Goal: Information Seeking & Learning: Learn about a topic

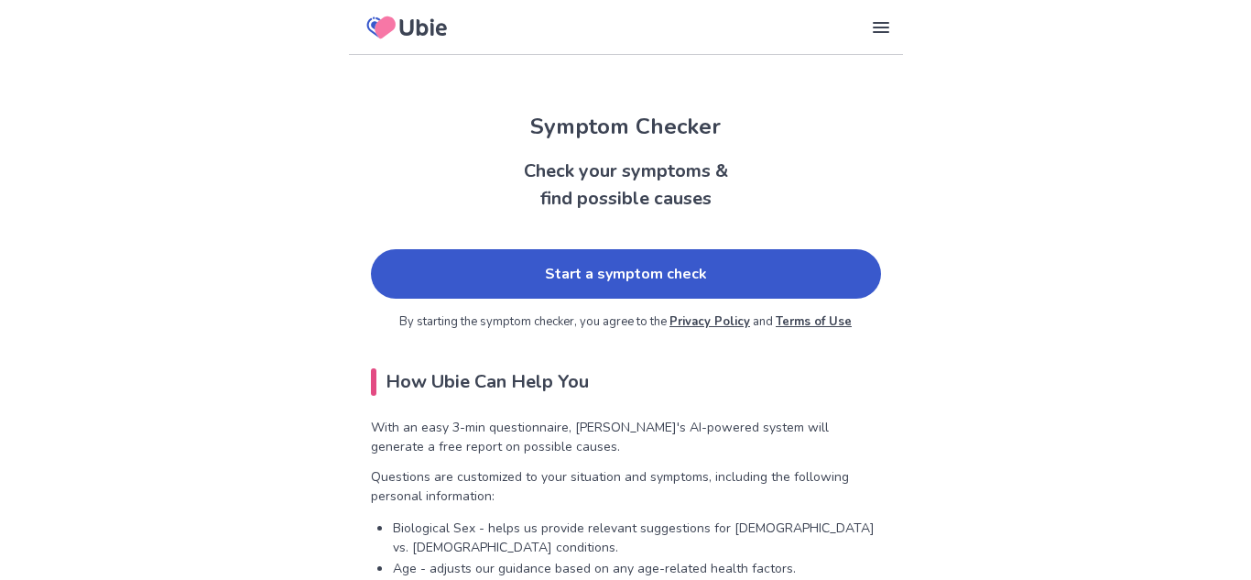
click at [602, 259] on link "Start a symptom check" at bounding box center [626, 273] width 510 height 49
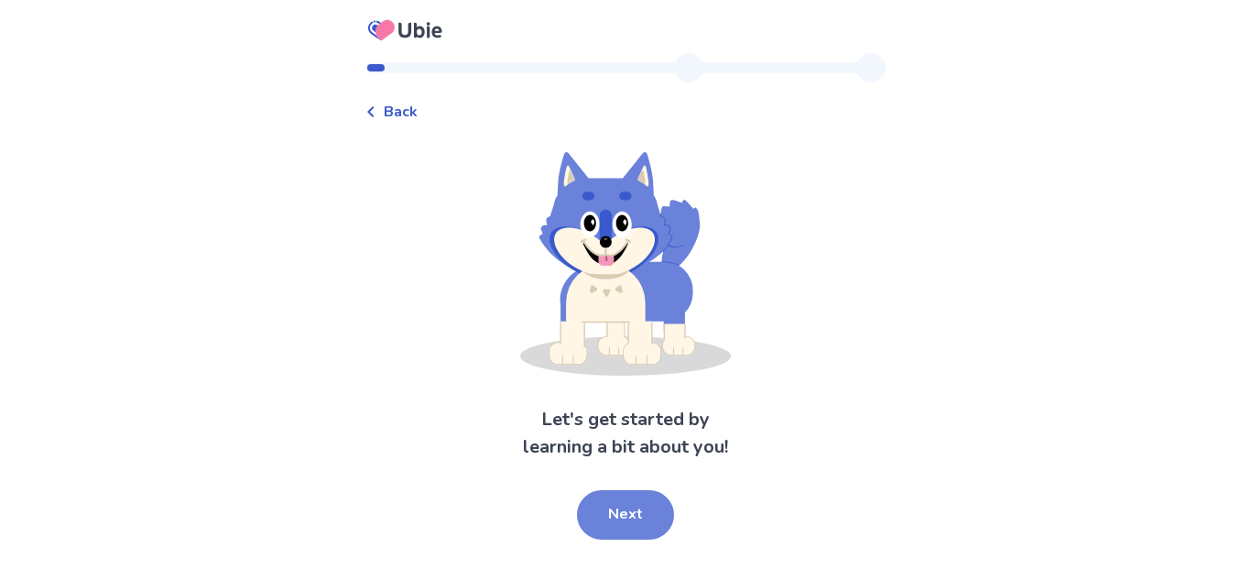
click at [626, 528] on button "Next" at bounding box center [625, 514] width 97 height 49
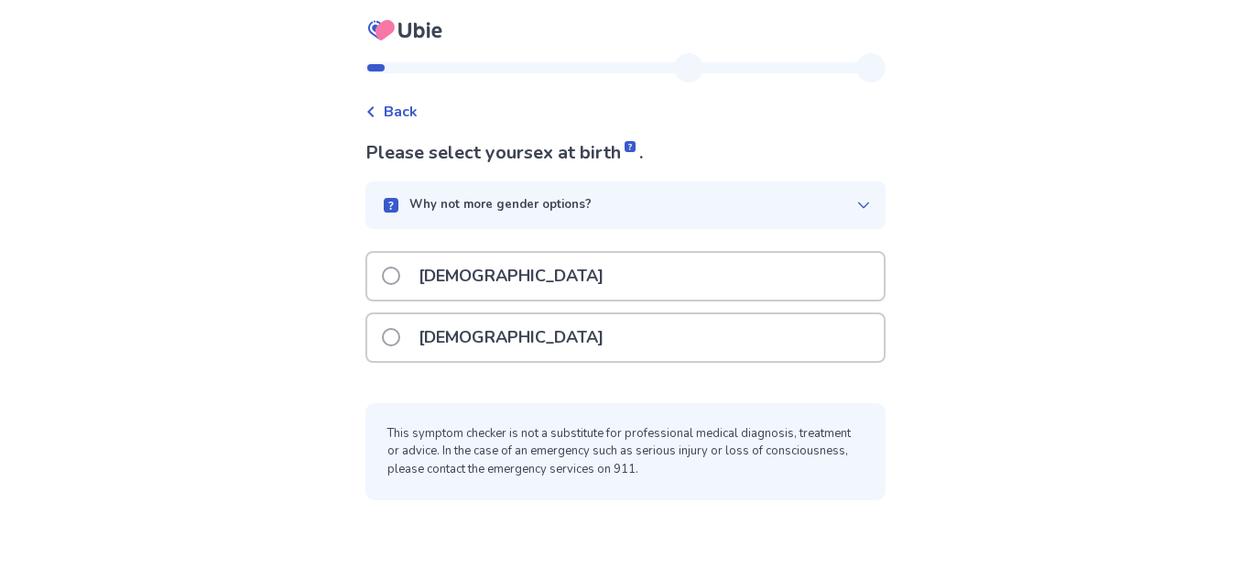
click at [642, 333] on div "[DEMOGRAPHIC_DATA]" at bounding box center [625, 337] width 517 height 47
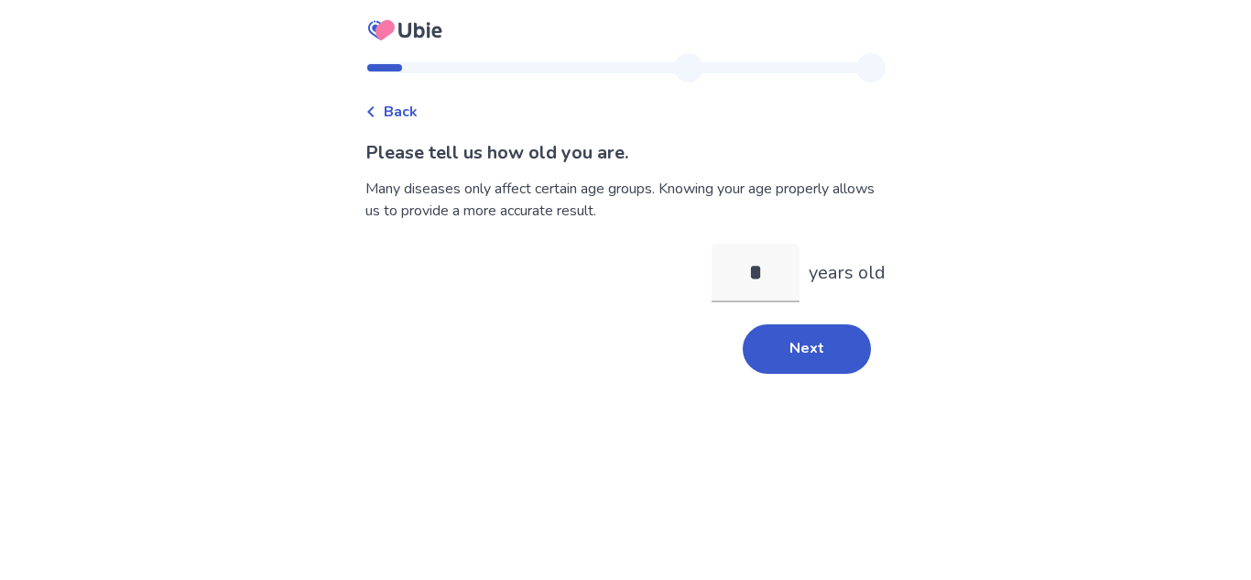
type input "**"
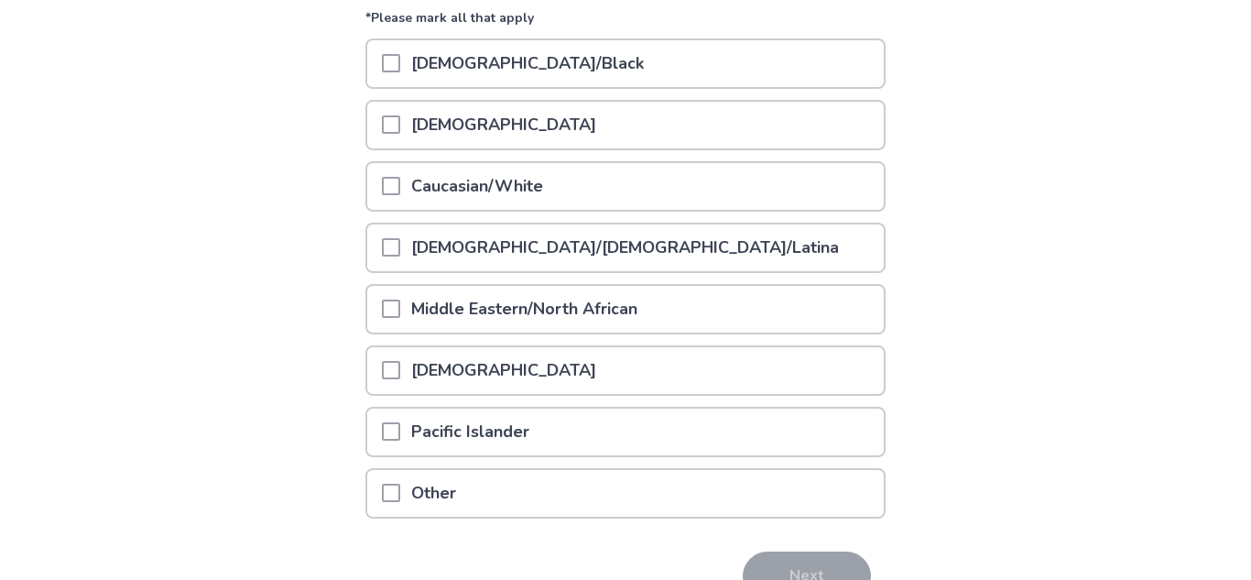
scroll to position [244, 0]
click at [657, 188] on div "Caucasian/White" at bounding box center [625, 185] width 517 height 47
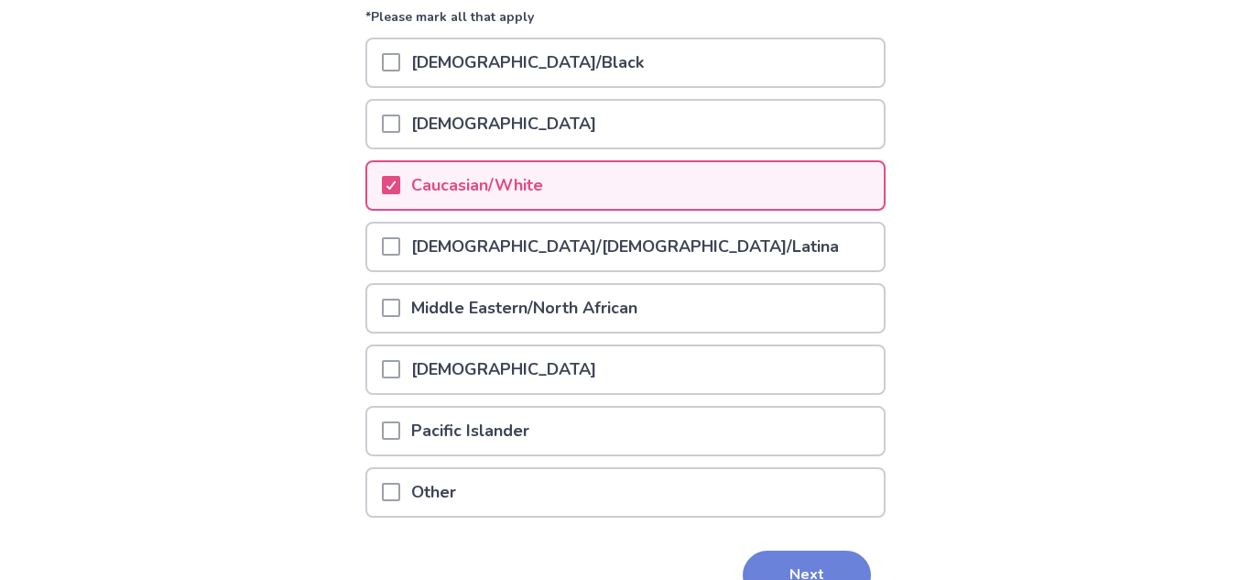
click at [787, 572] on button "Next" at bounding box center [807, 574] width 128 height 49
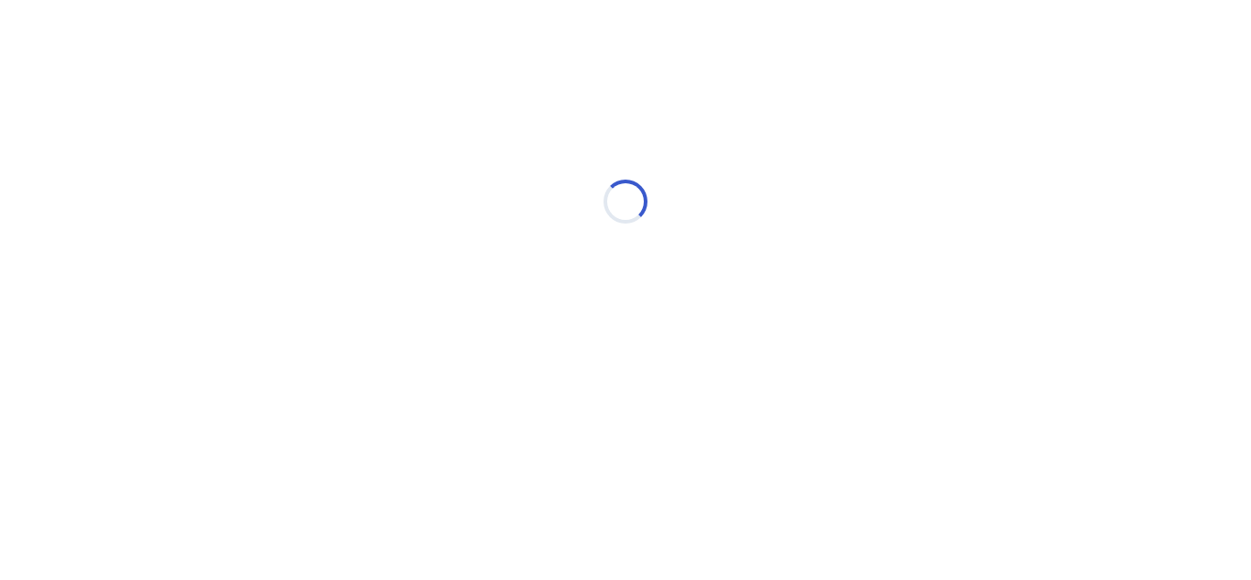
scroll to position [0, 0]
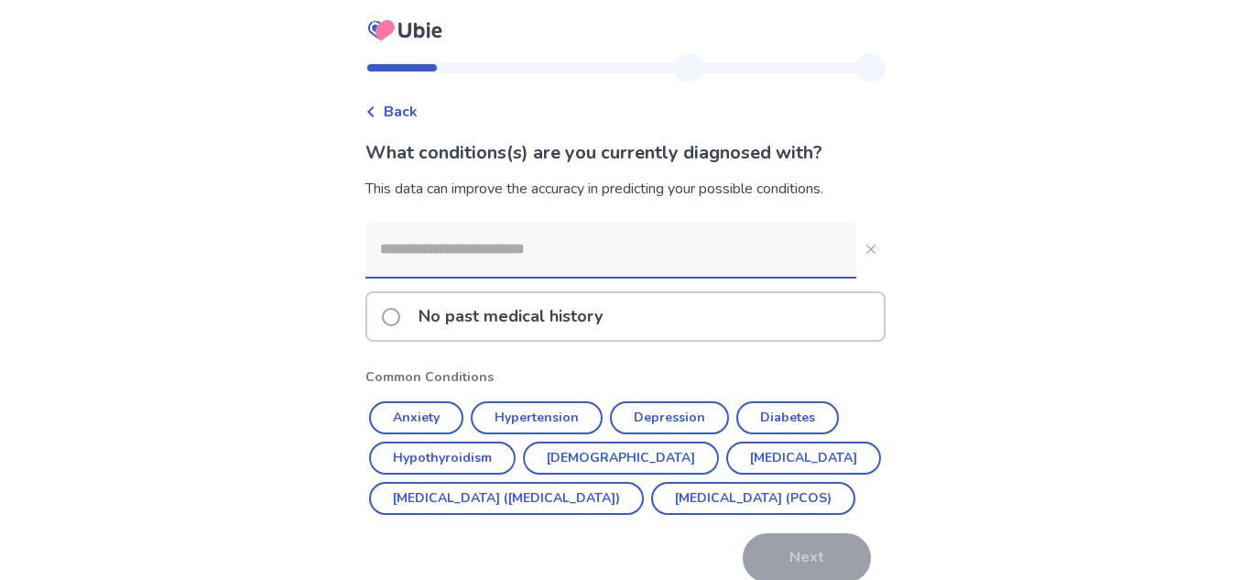
scroll to position [124, 0]
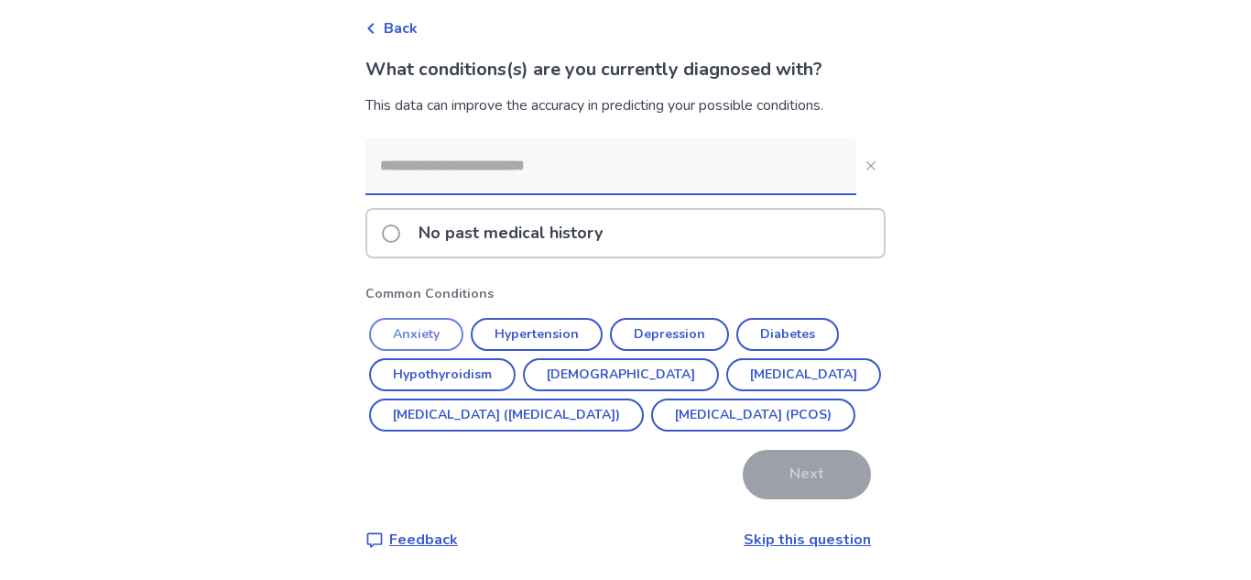
click at [415, 318] on button "Anxiety" at bounding box center [416, 334] width 94 height 33
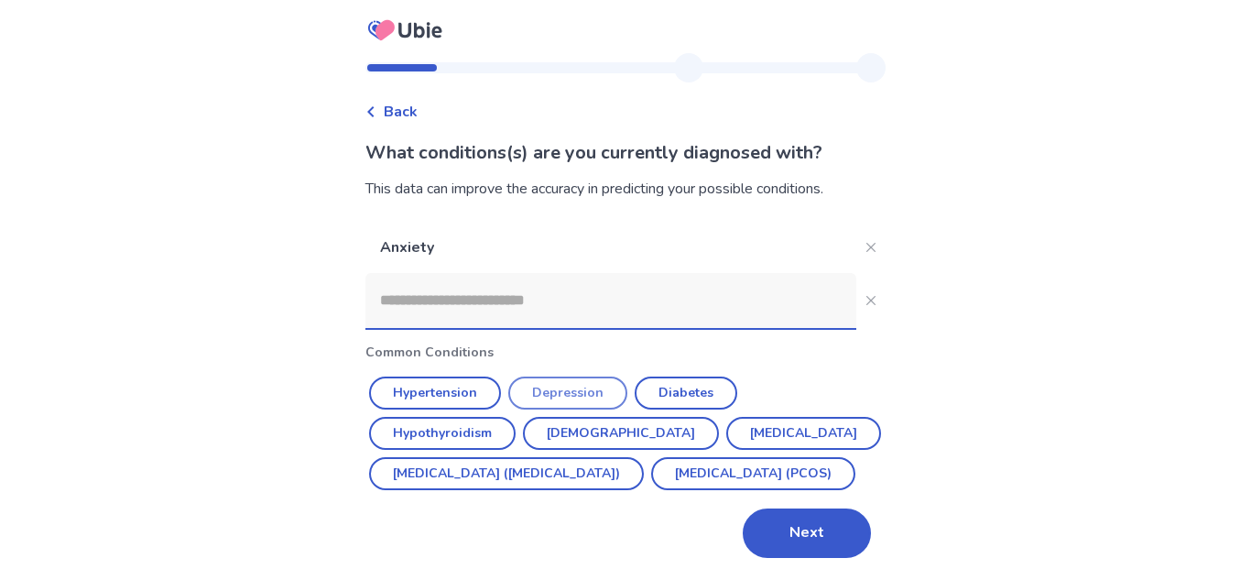
click at [550, 376] on button "Depression" at bounding box center [567, 392] width 119 height 33
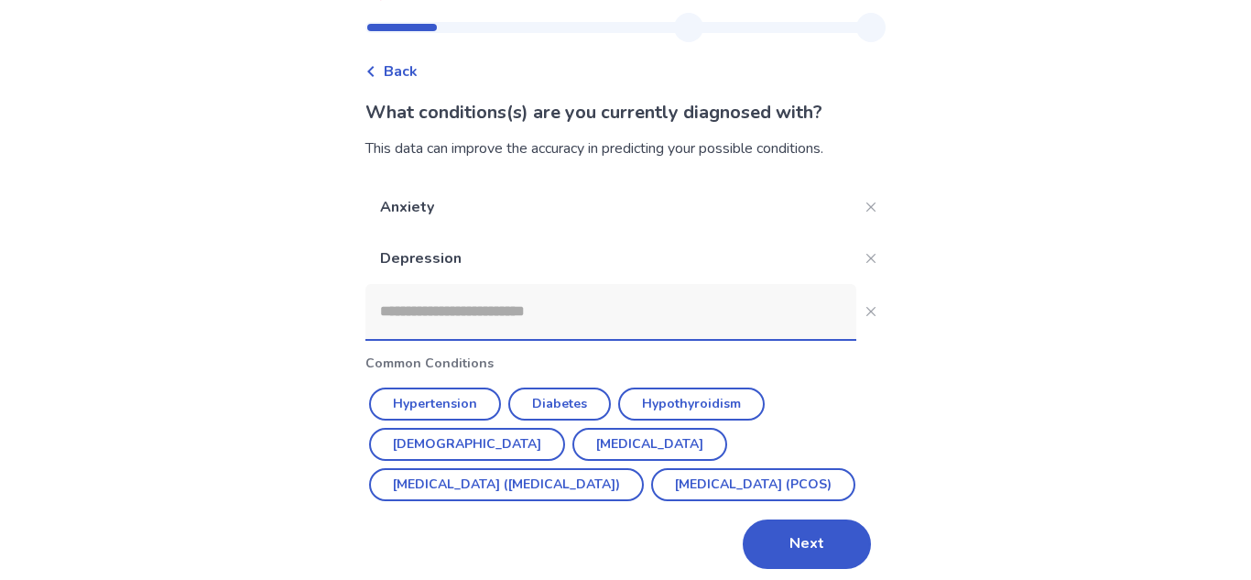
click at [595, 329] on input at bounding box center [610, 311] width 491 height 55
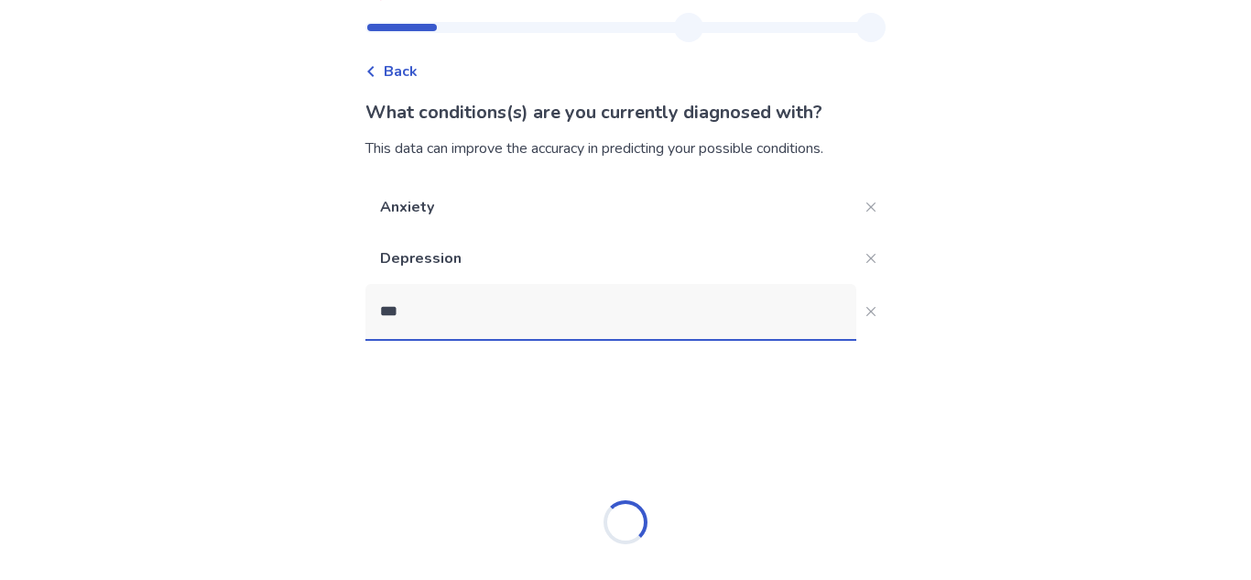
type input "****"
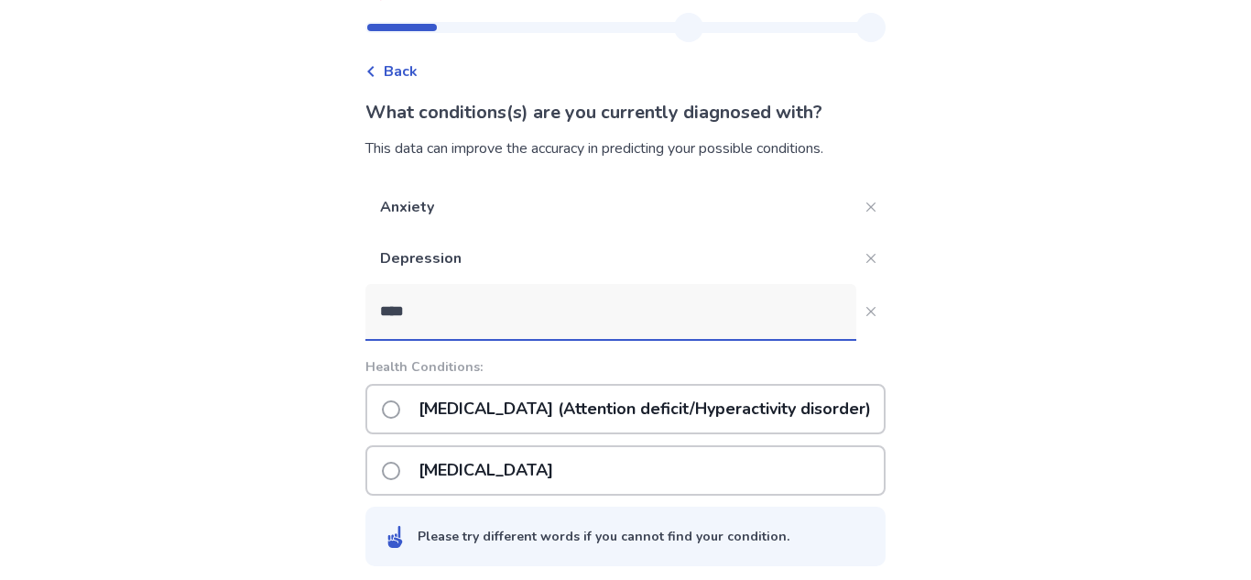
click at [451, 421] on p "[MEDICAL_DATA] (Attention deficit/Hyperactivity disorder)" at bounding box center [645, 409] width 474 height 47
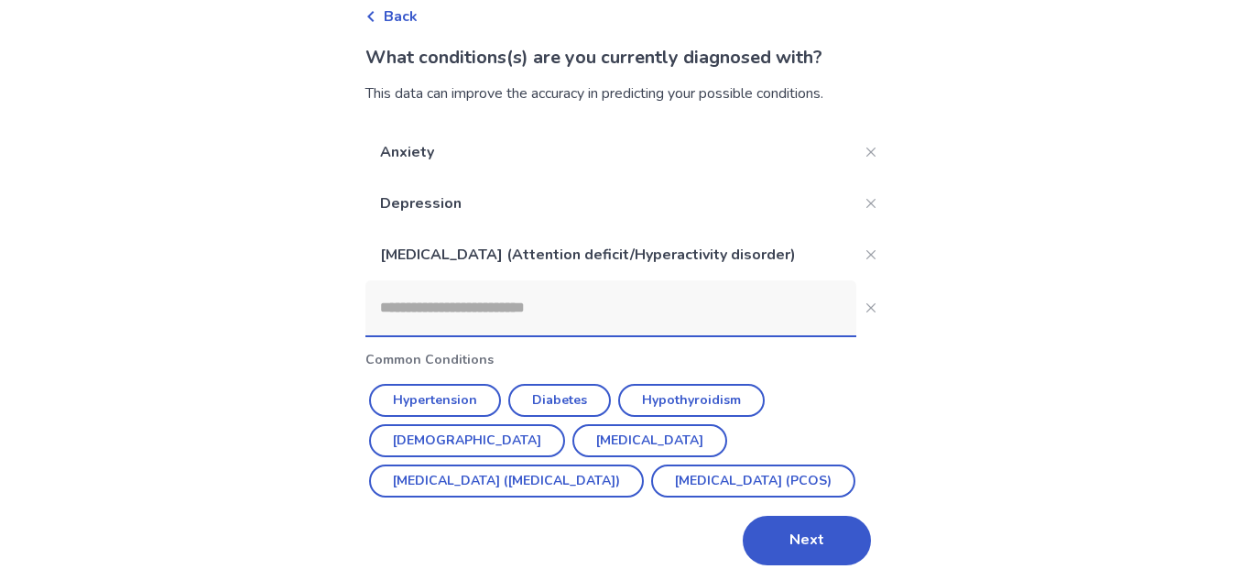
scroll to position [103, 0]
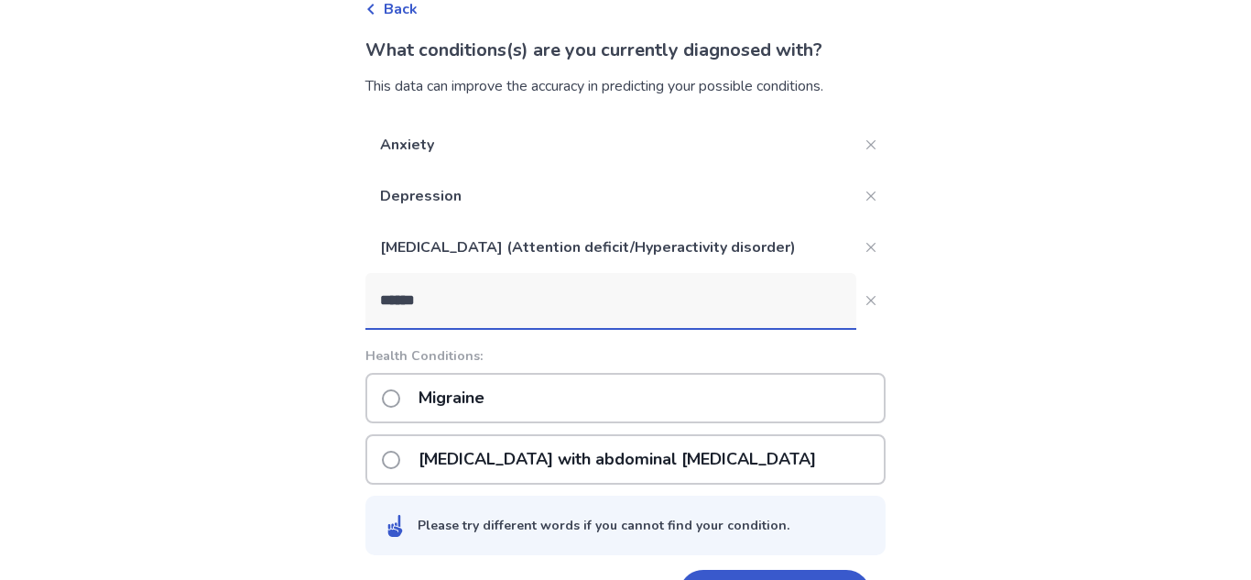
type input "******"
click at [659, 401] on div "Migraine" at bounding box center [625, 398] width 520 height 50
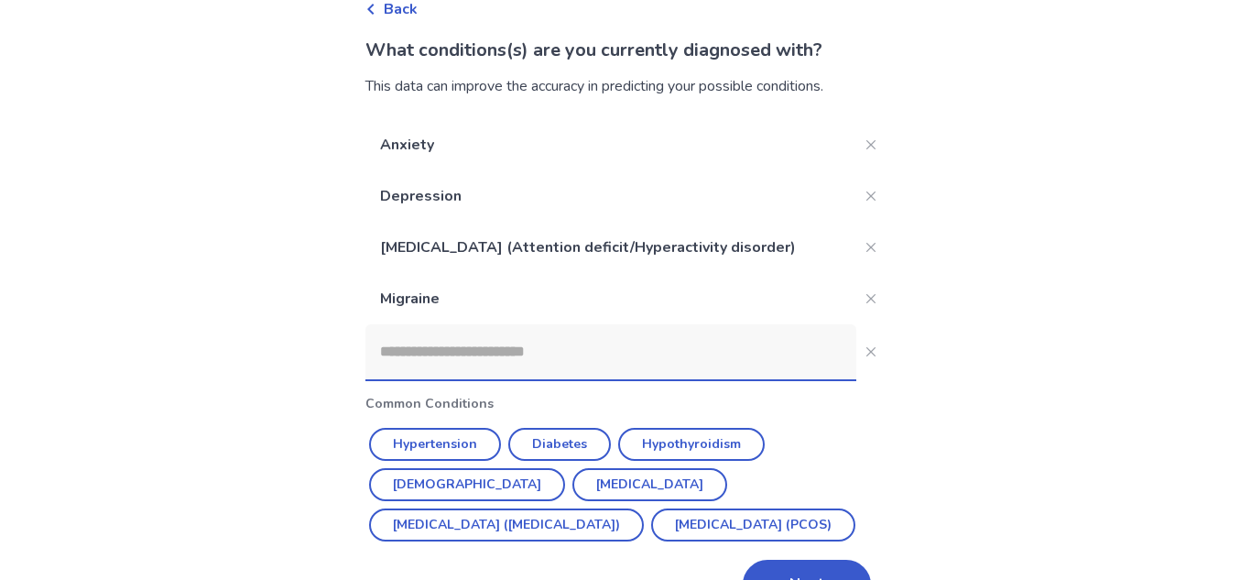
click at [657, 362] on input at bounding box center [610, 351] width 491 height 55
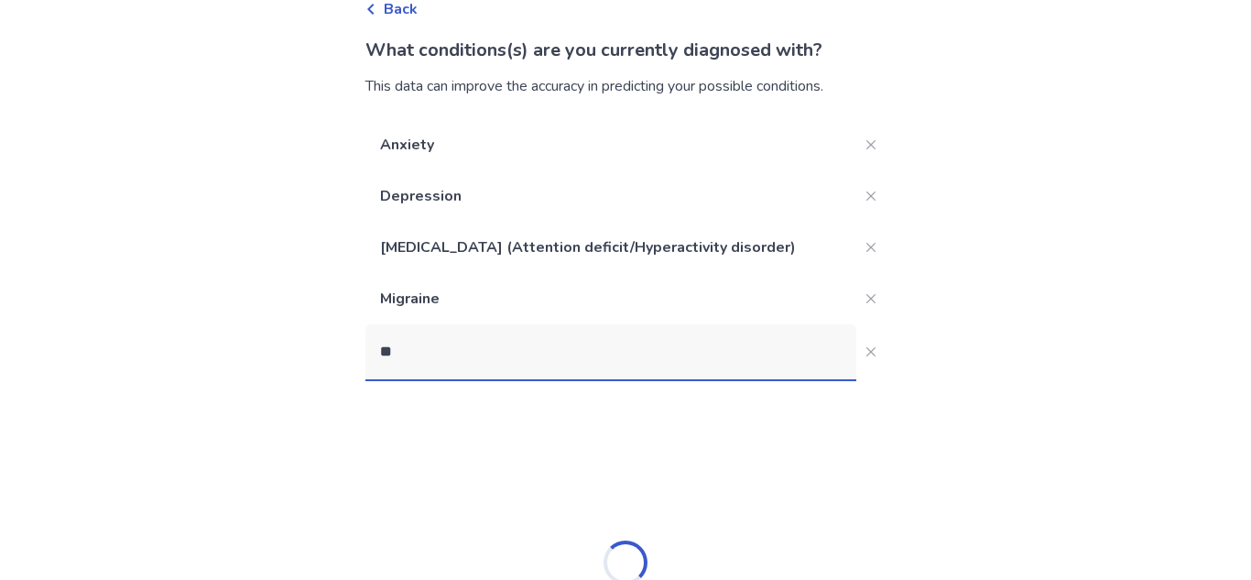
type input "*"
type input "***"
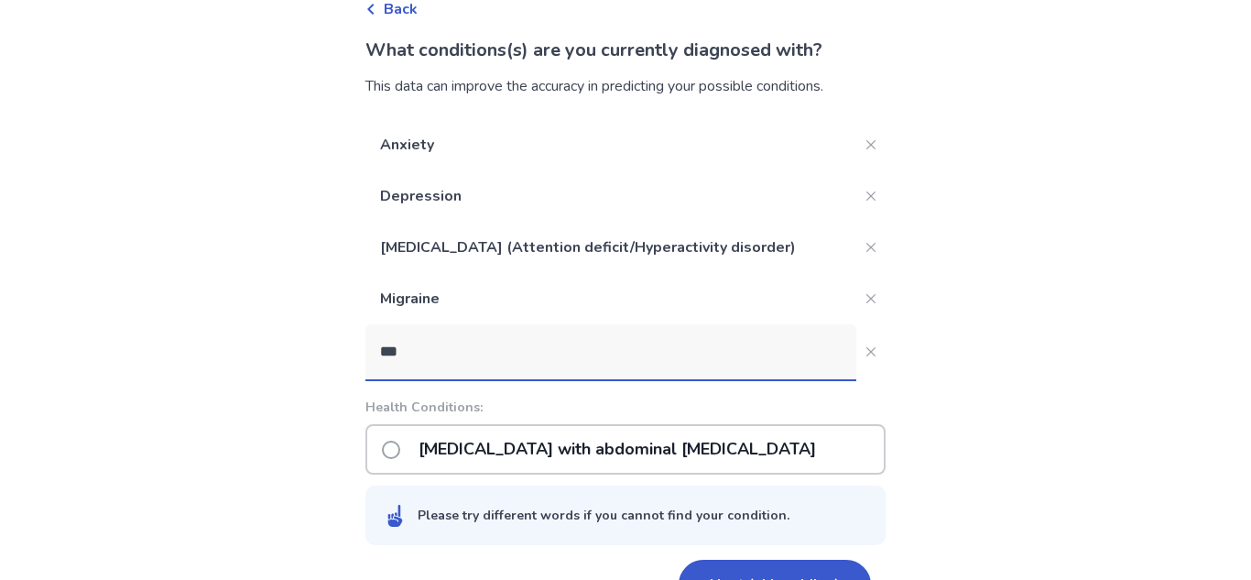
click at [463, 455] on p "[MEDICAL_DATA] with abdominal [MEDICAL_DATA]" at bounding box center [617, 449] width 419 height 47
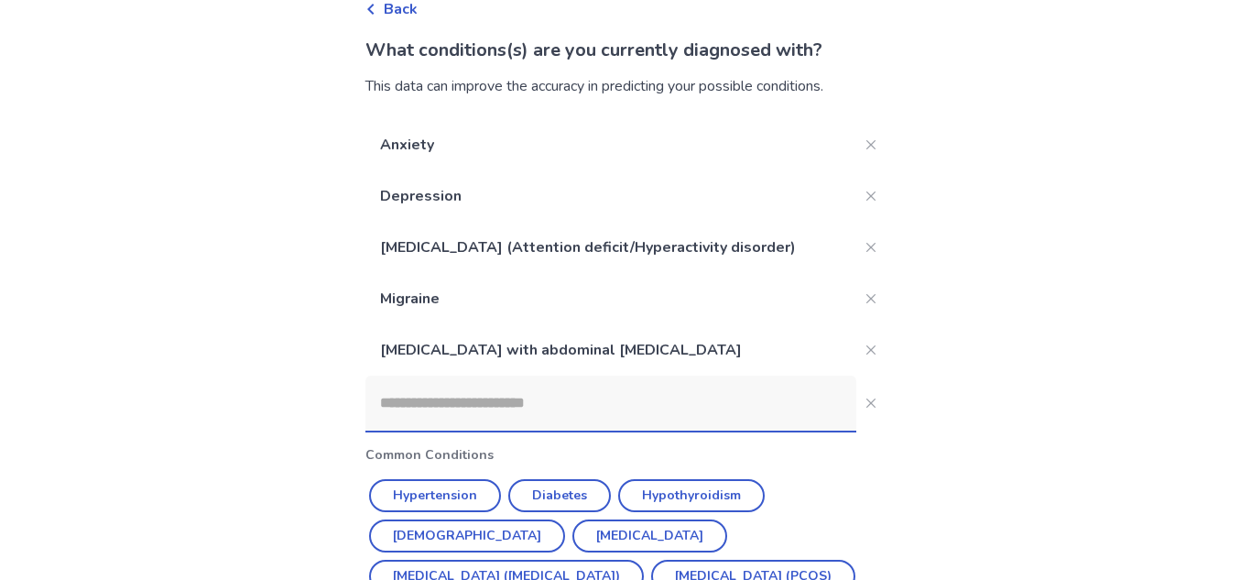
scroll to position [205, 0]
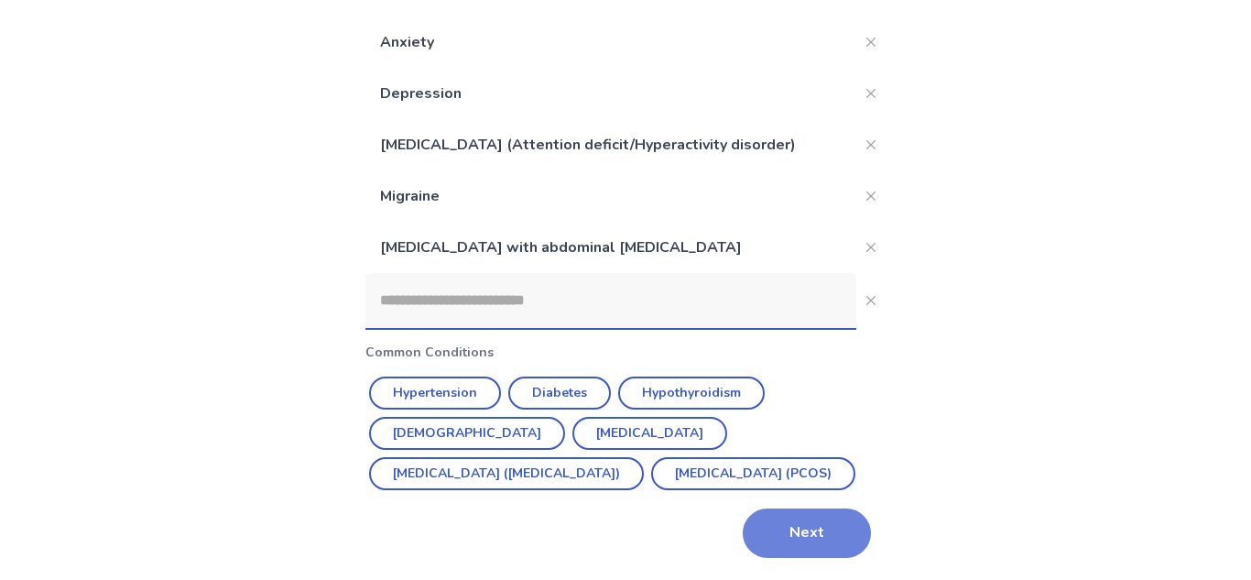
click at [759, 522] on button "Next" at bounding box center [807, 532] width 128 height 49
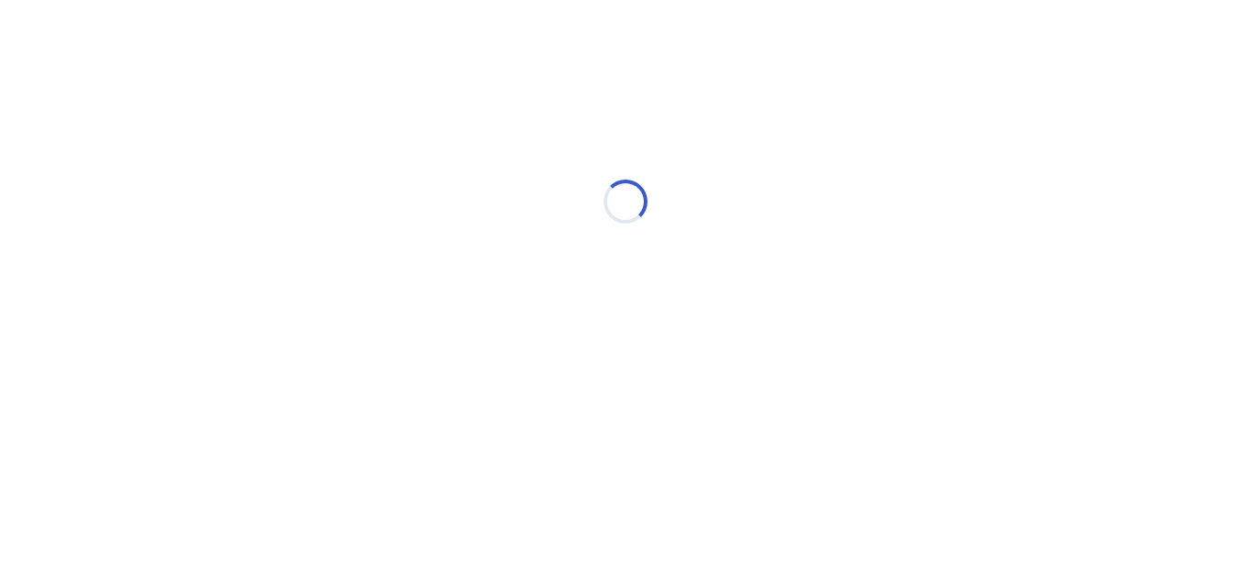
scroll to position [0, 0]
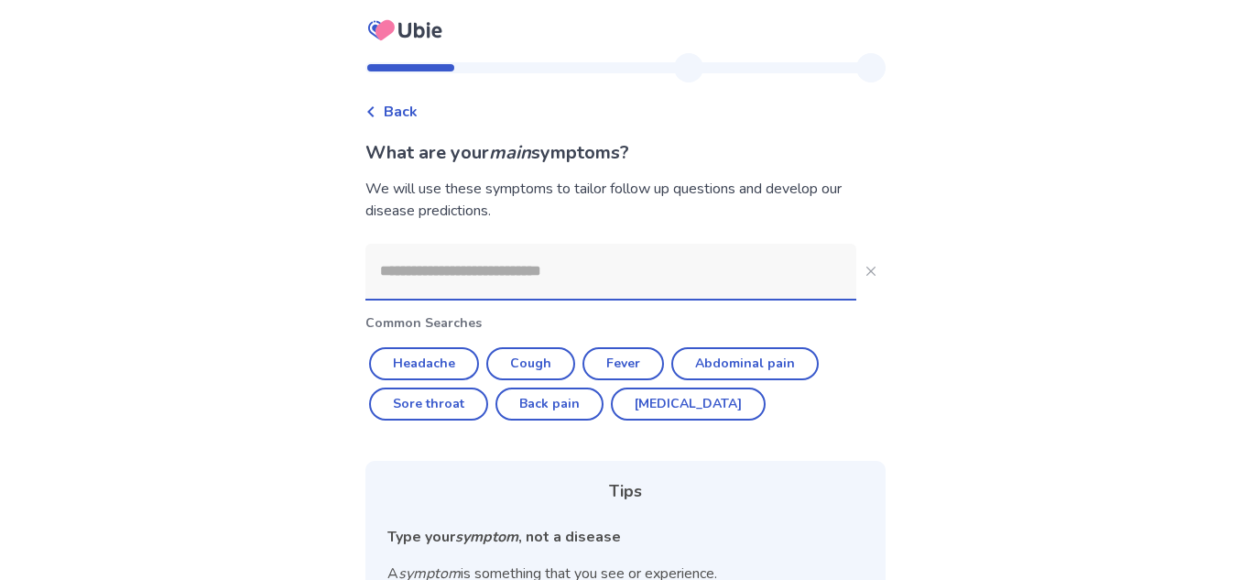
click at [554, 270] on input at bounding box center [610, 271] width 491 height 55
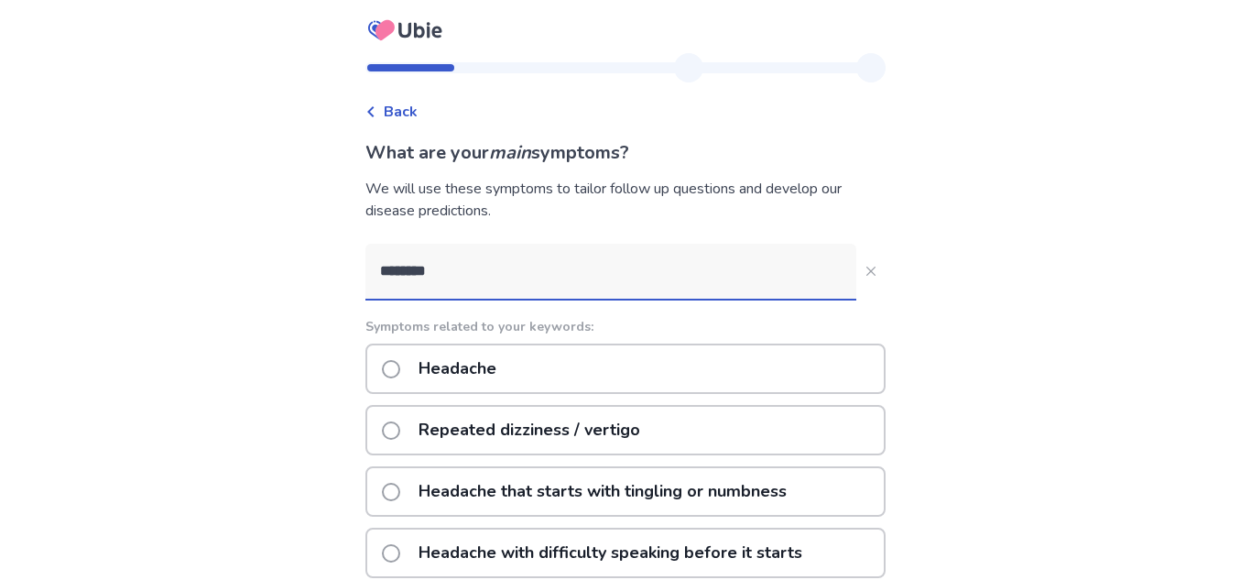
type input "********"
click at [518, 382] on div "Headache" at bounding box center [625, 368] width 520 height 50
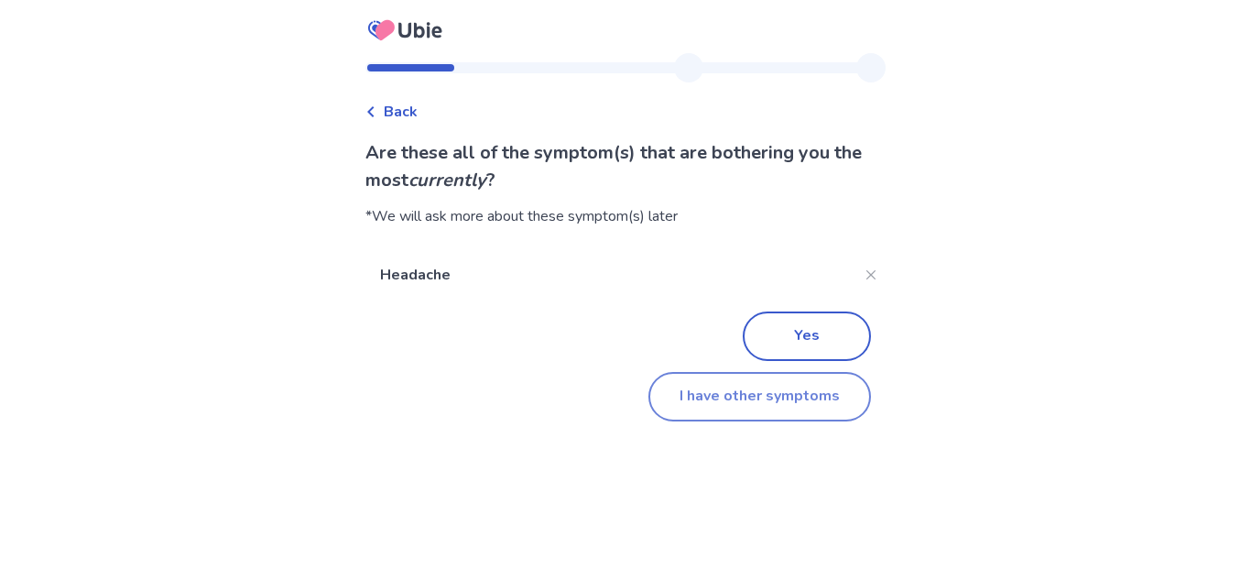
click at [780, 384] on button "I have other symptoms" at bounding box center [759, 396] width 223 height 49
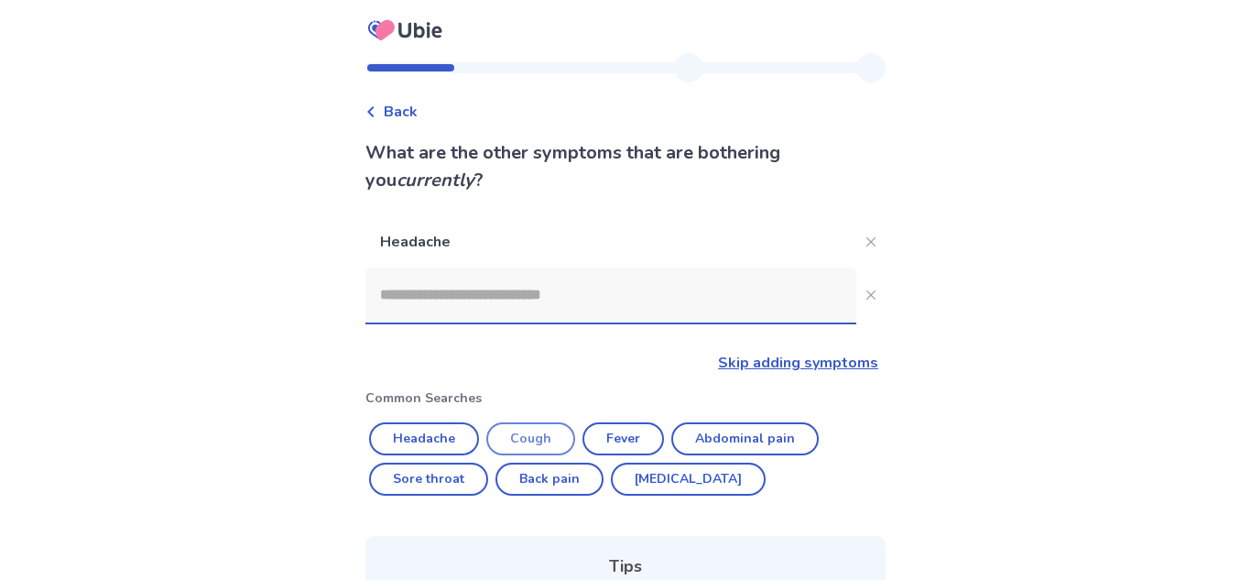
click at [524, 436] on button "Cough" at bounding box center [530, 438] width 89 height 33
type input "*****"
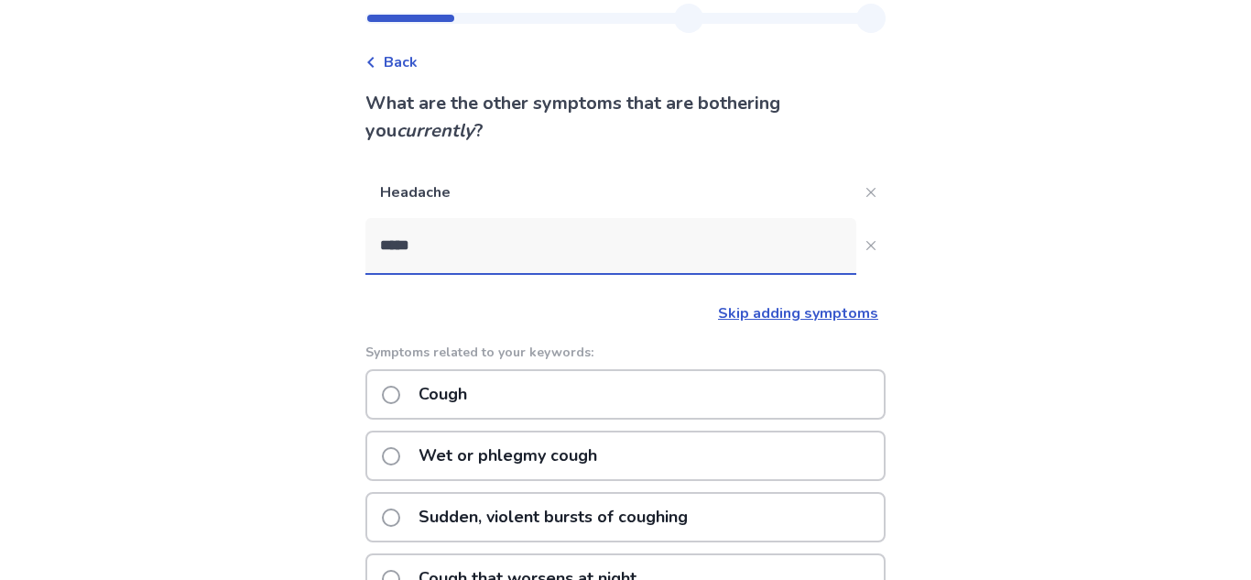
scroll to position [57, 0]
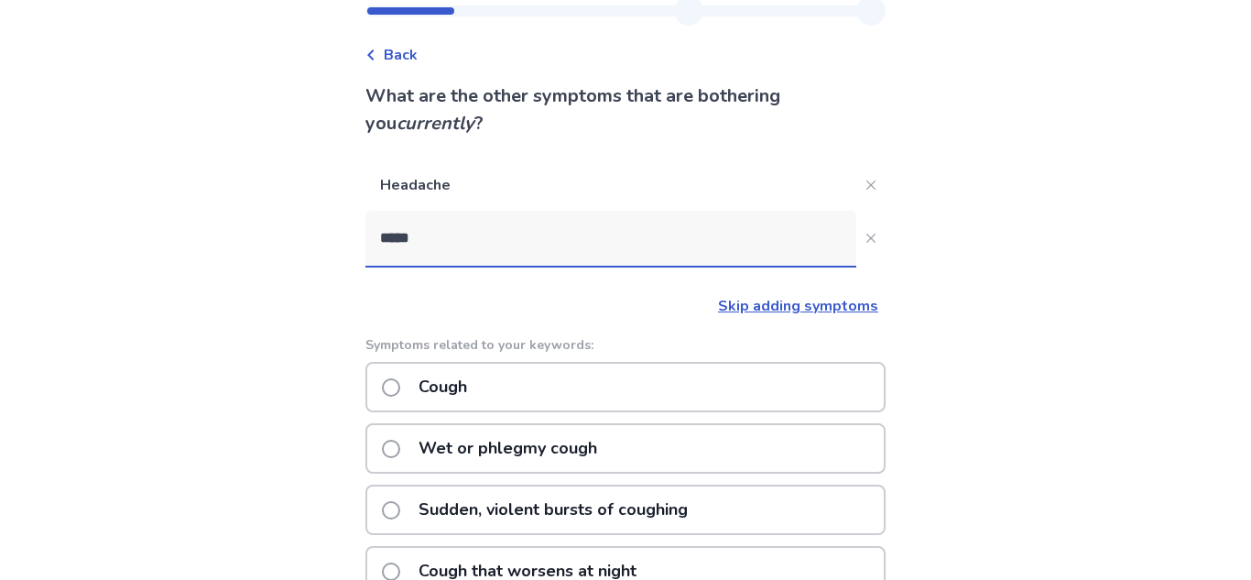
click at [555, 398] on div "Cough" at bounding box center [625, 387] width 520 height 50
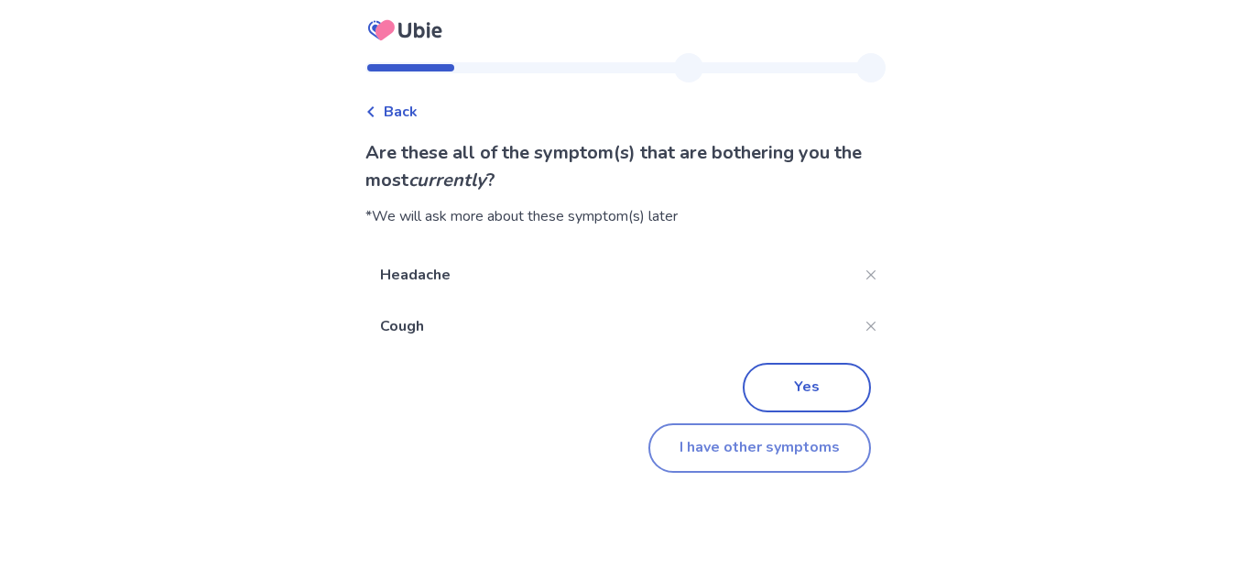
click at [734, 439] on button "I have other symptoms" at bounding box center [759, 447] width 223 height 49
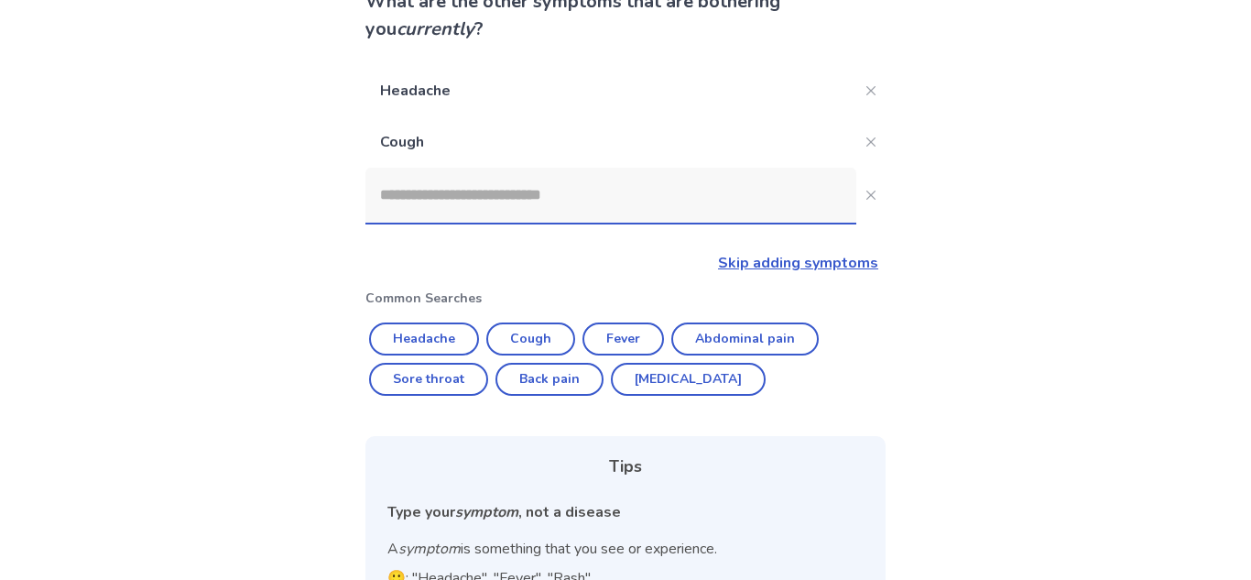
scroll to position [158, 0]
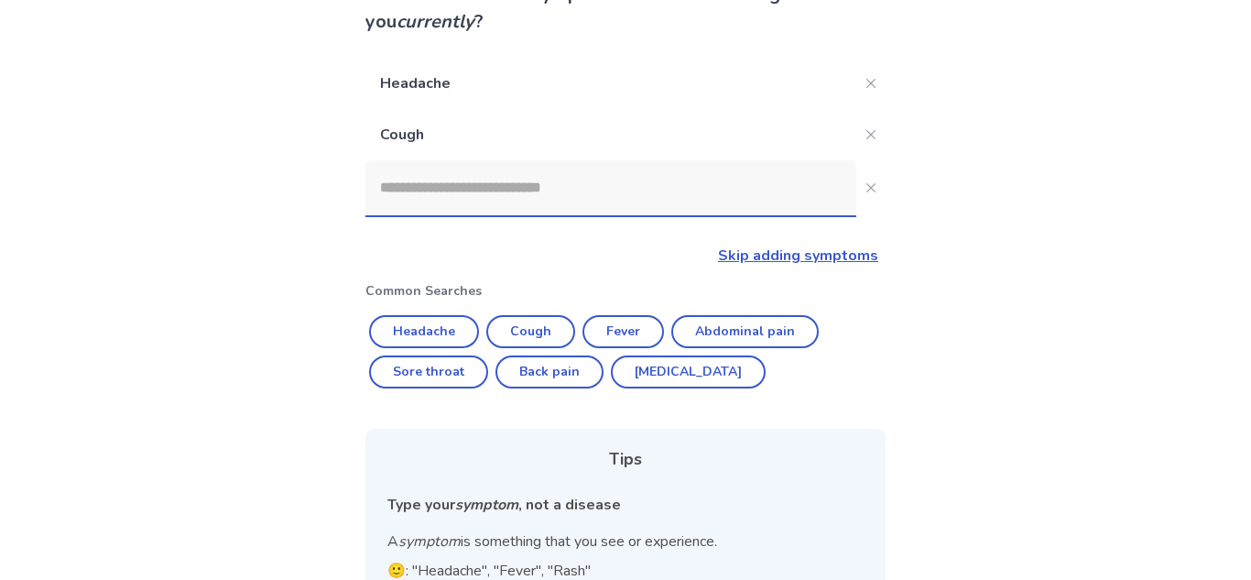
click at [563, 209] on input at bounding box center [610, 187] width 491 height 55
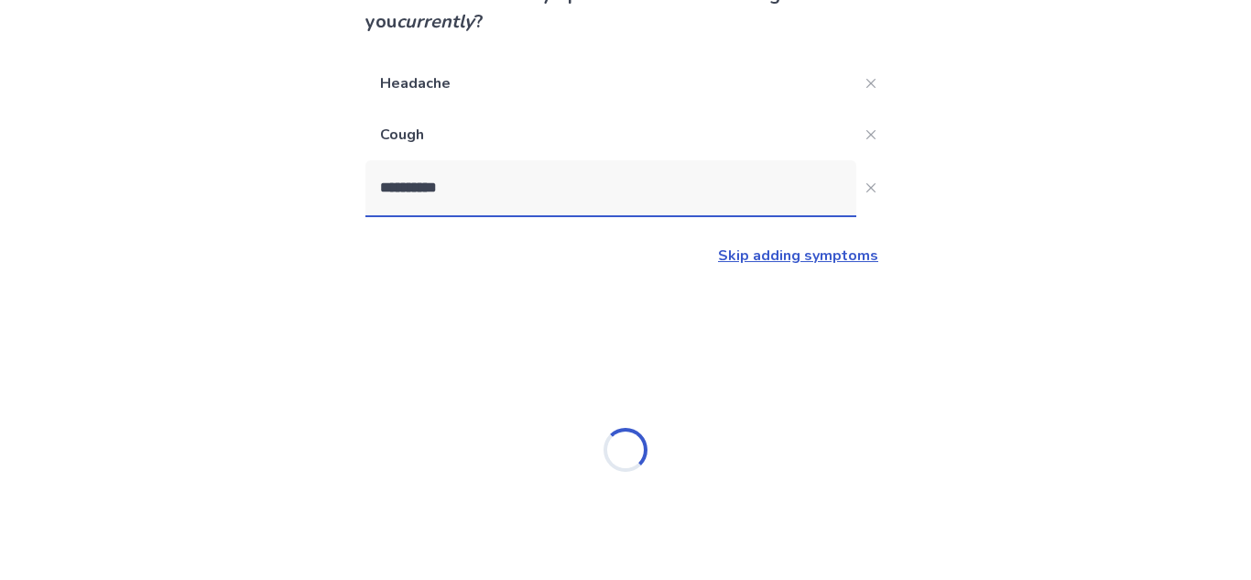
type input "**********"
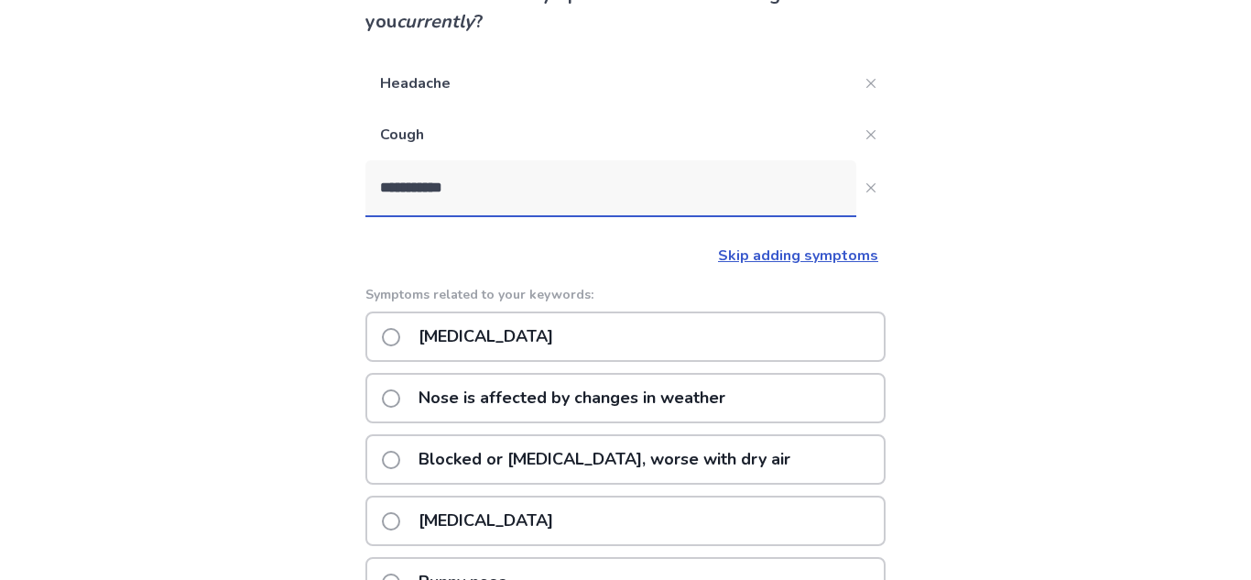
click at [623, 342] on div "[MEDICAL_DATA]" at bounding box center [625, 336] width 520 height 50
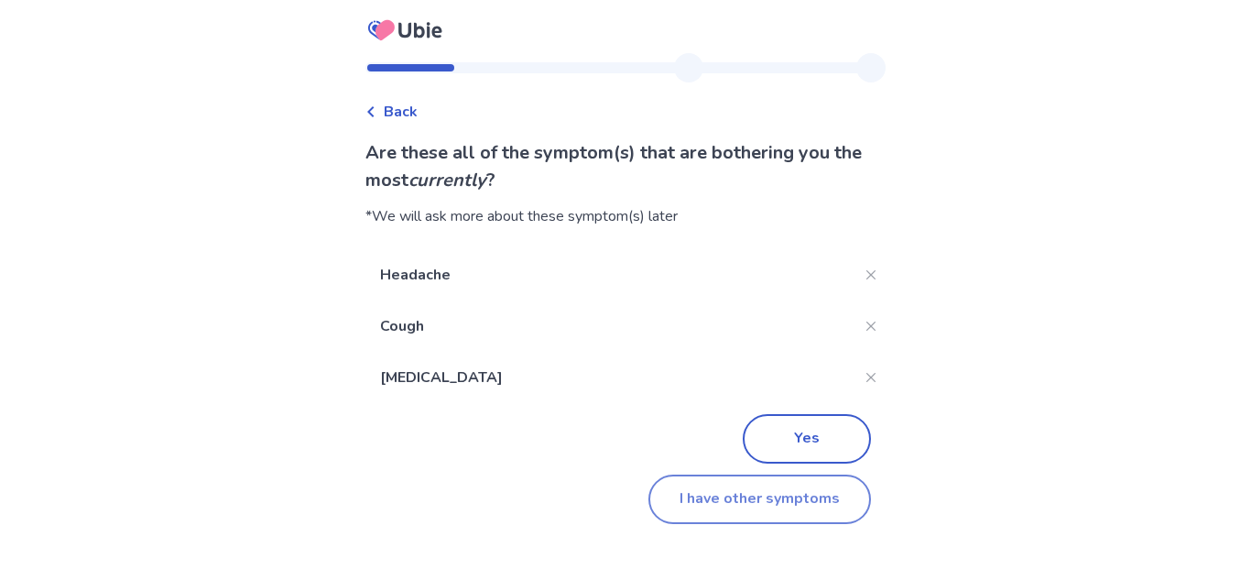
click at [725, 486] on button "I have other symptoms" at bounding box center [759, 498] width 223 height 49
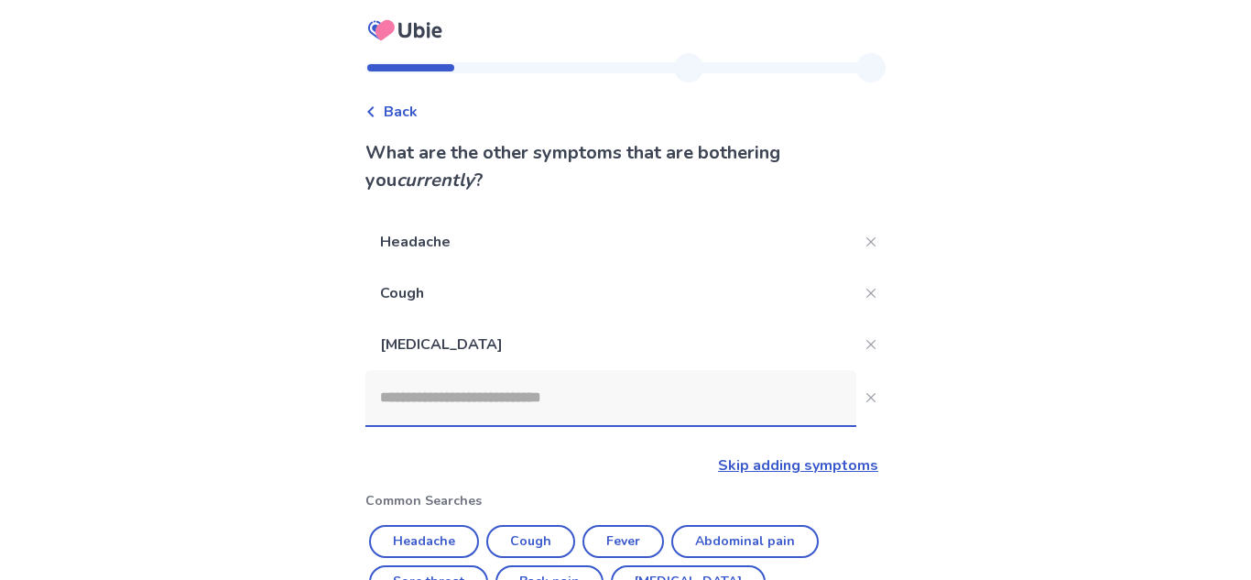
scroll to position [158, 0]
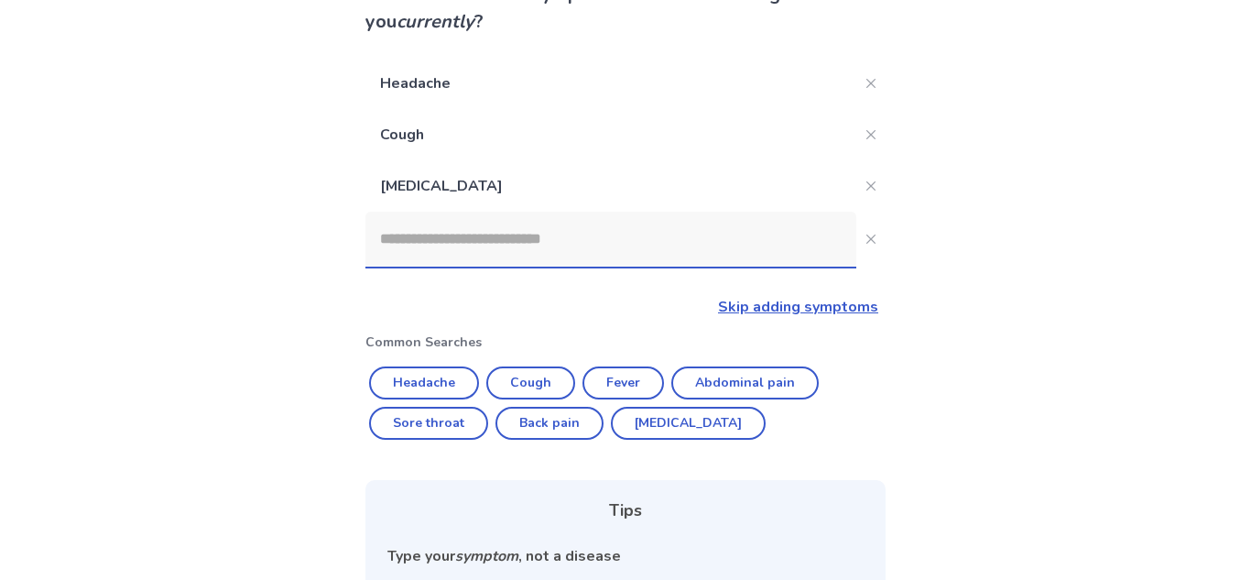
click at [668, 221] on input at bounding box center [610, 239] width 491 height 55
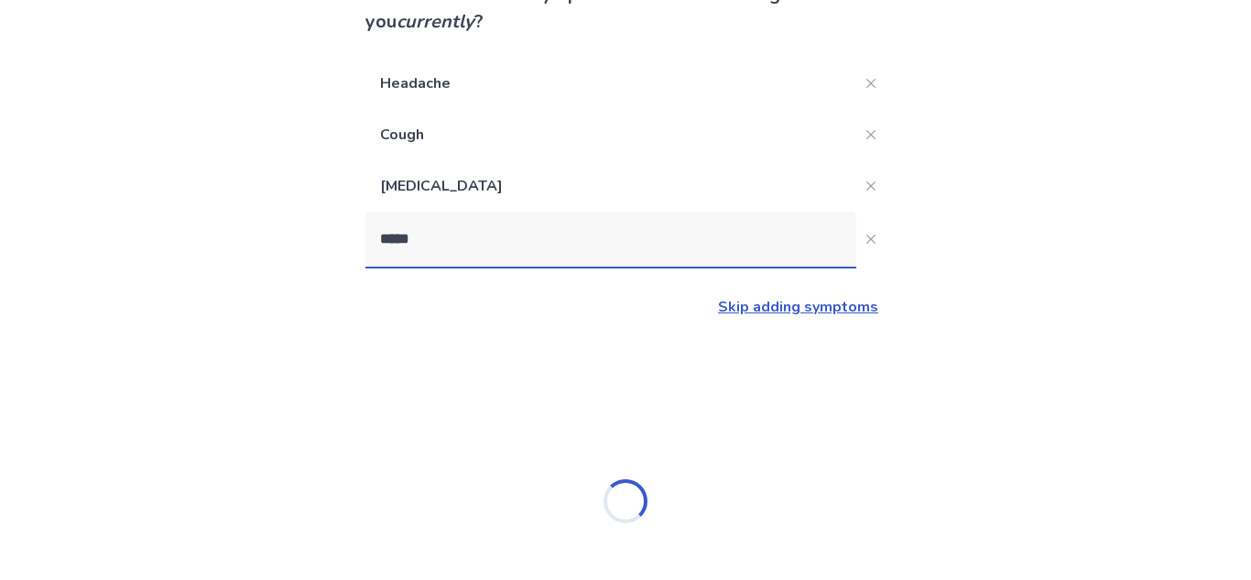
type input "******"
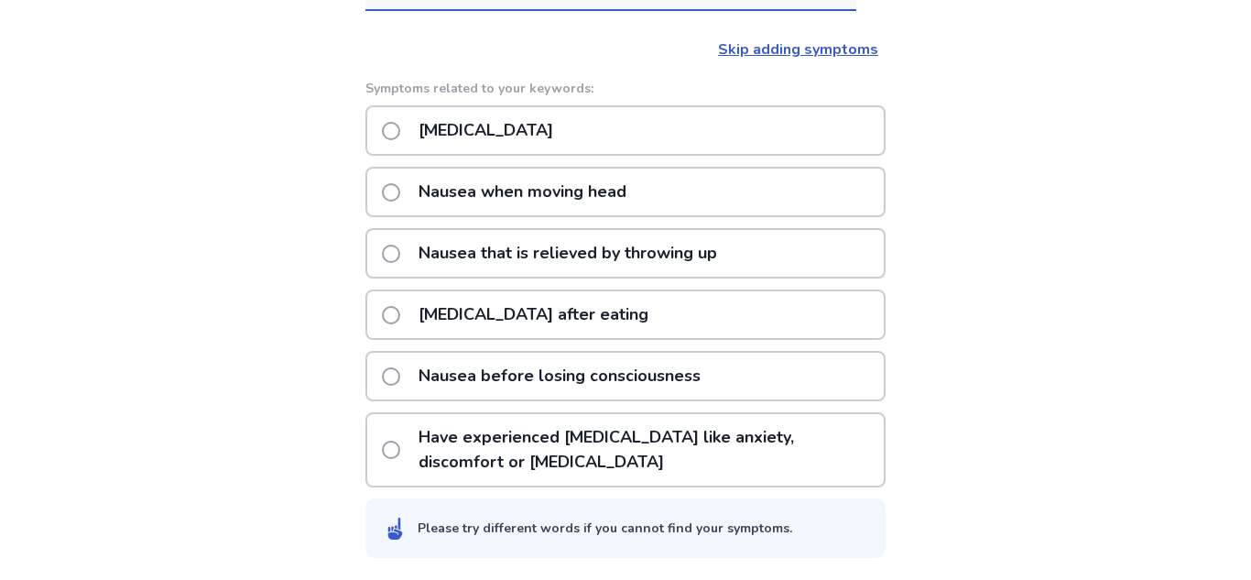
scroll to position [414, 0]
click at [743, 128] on div "[MEDICAL_DATA]" at bounding box center [625, 132] width 520 height 50
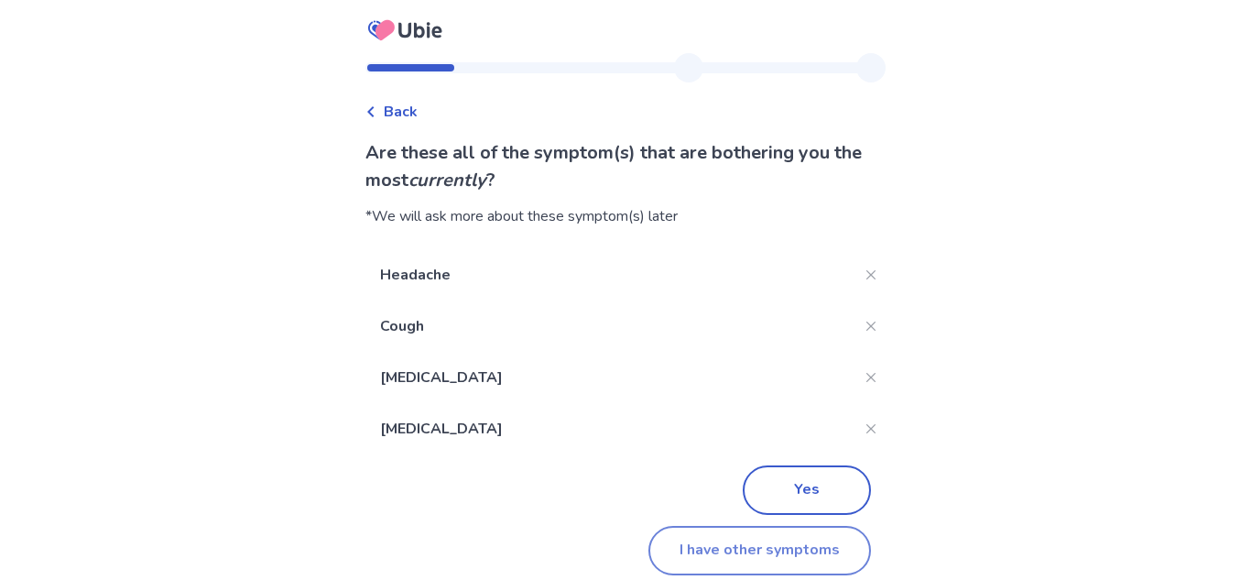
click at [735, 531] on button "I have other symptoms" at bounding box center [759, 550] width 223 height 49
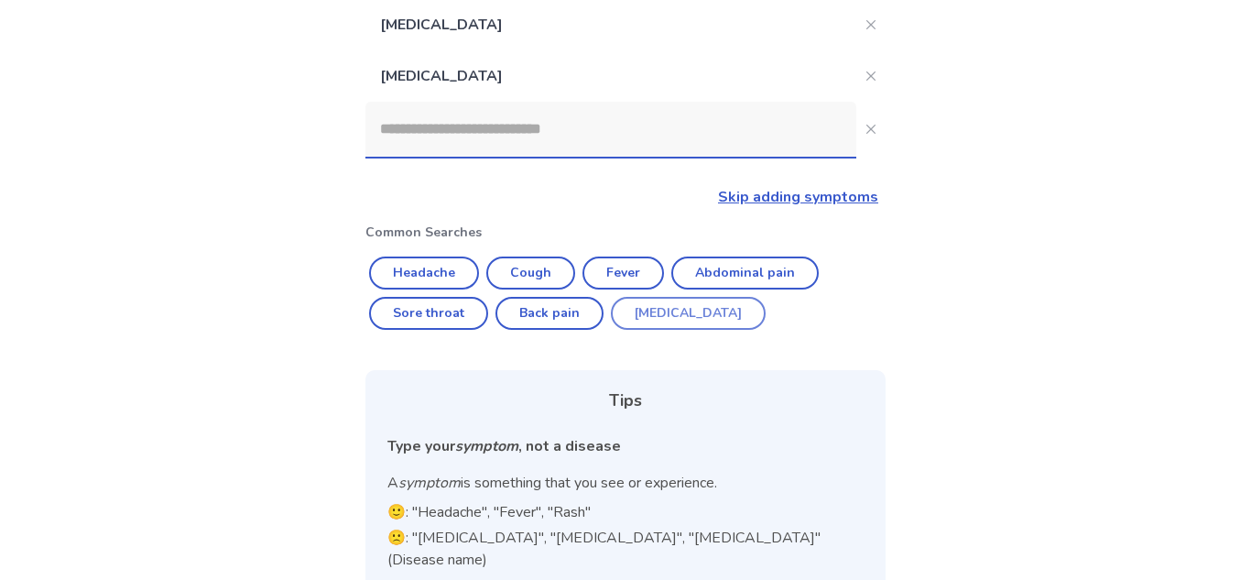
scroll to position [315, 0]
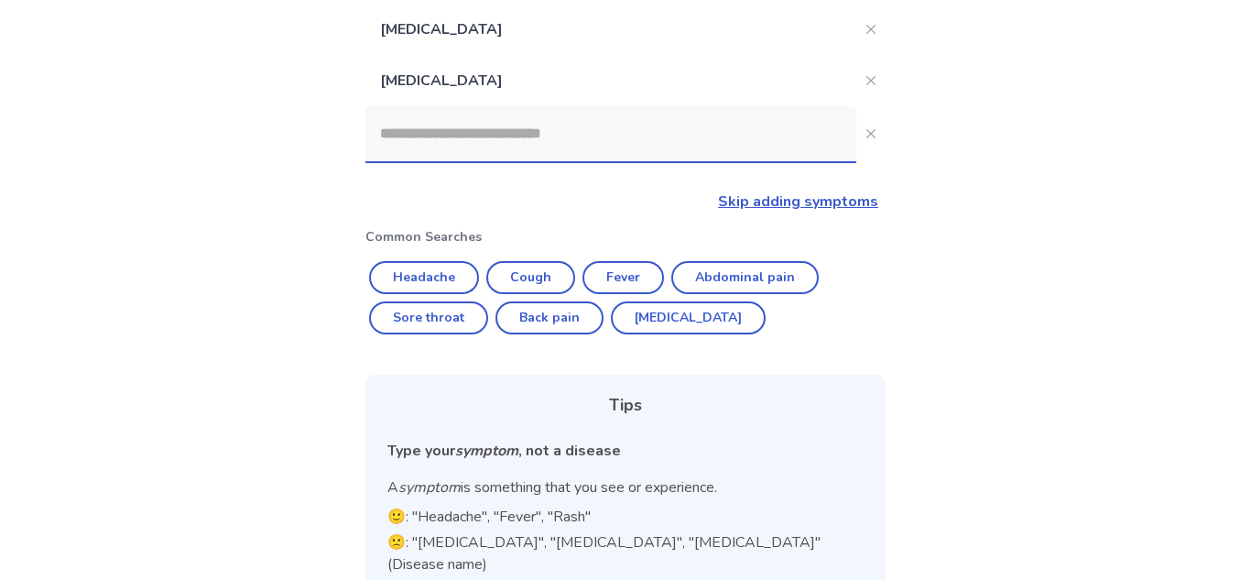
click at [659, 155] on input at bounding box center [610, 133] width 491 height 55
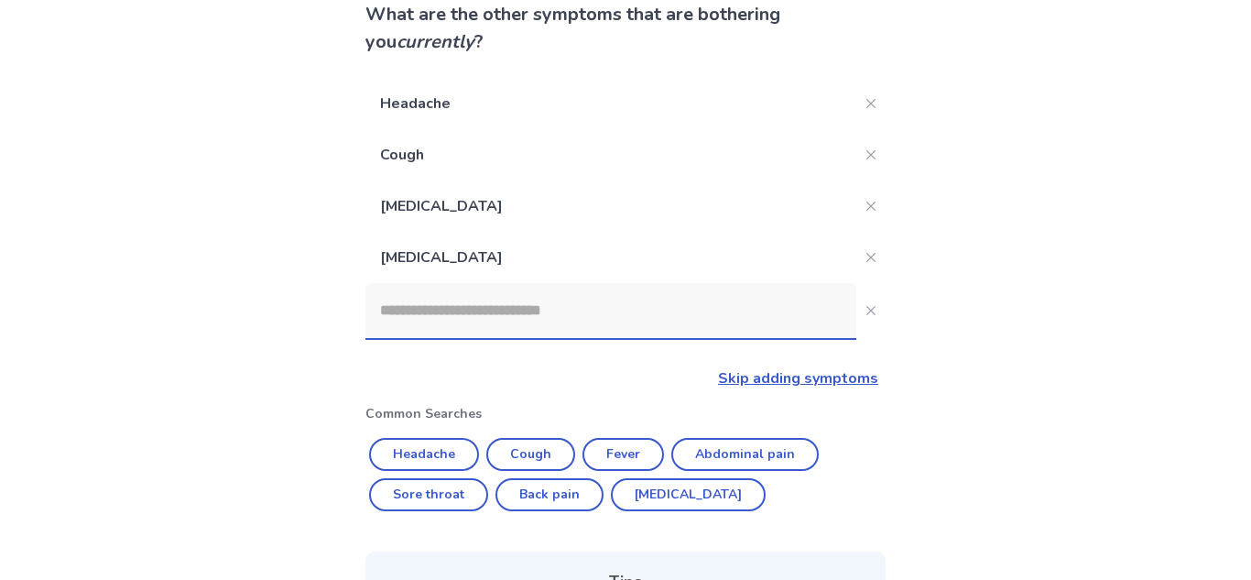
scroll to position [128, 0]
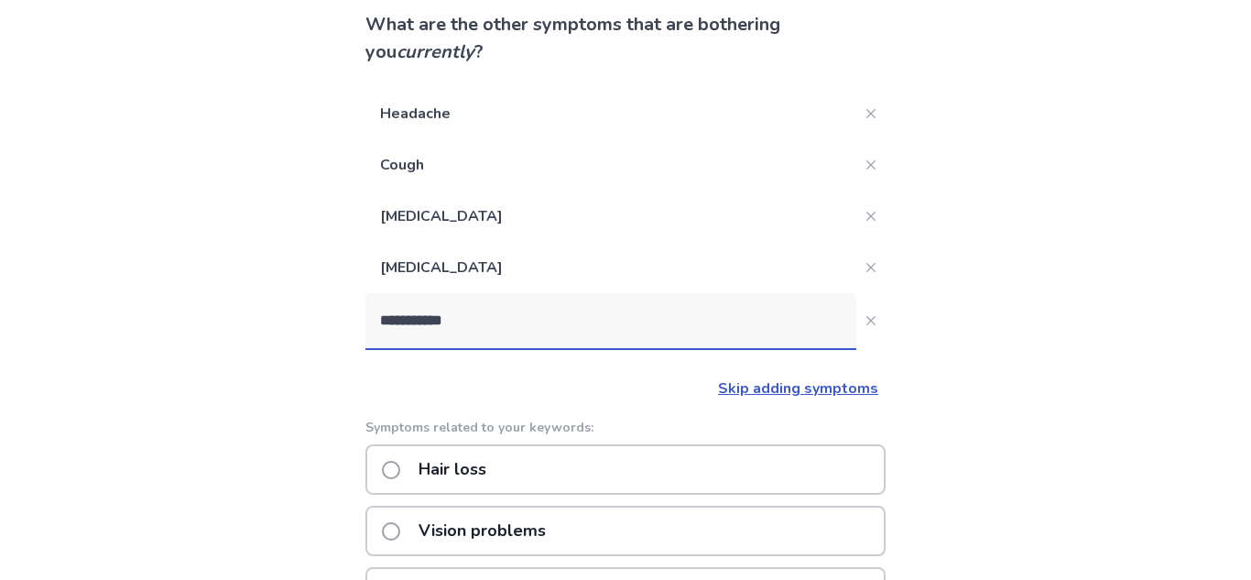
type input "**********"
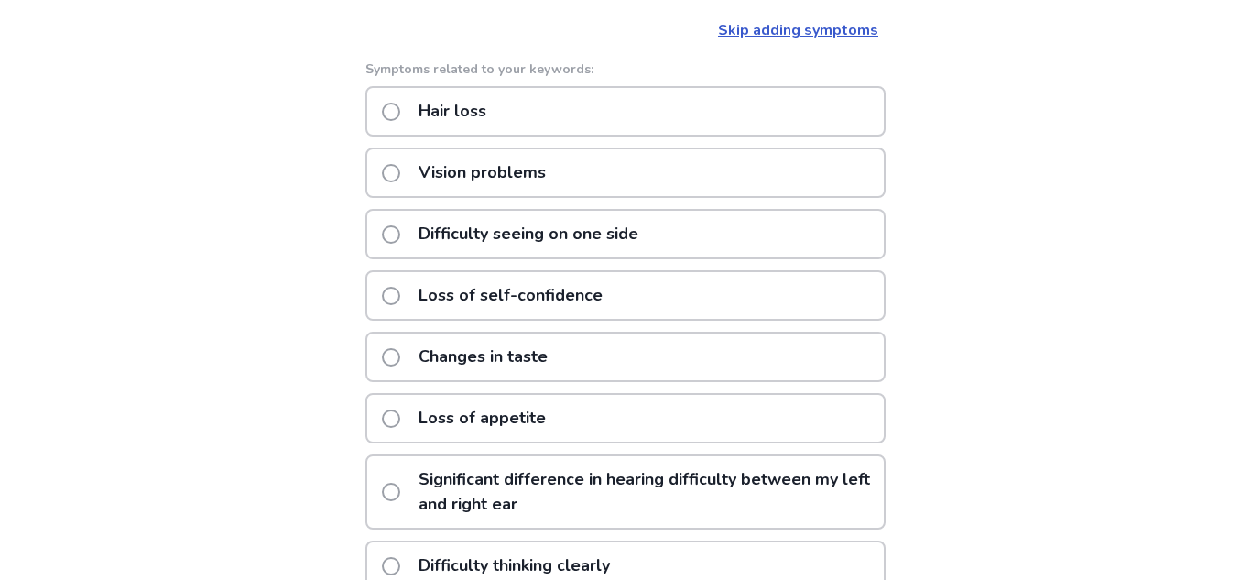
scroll to position [491, 0]
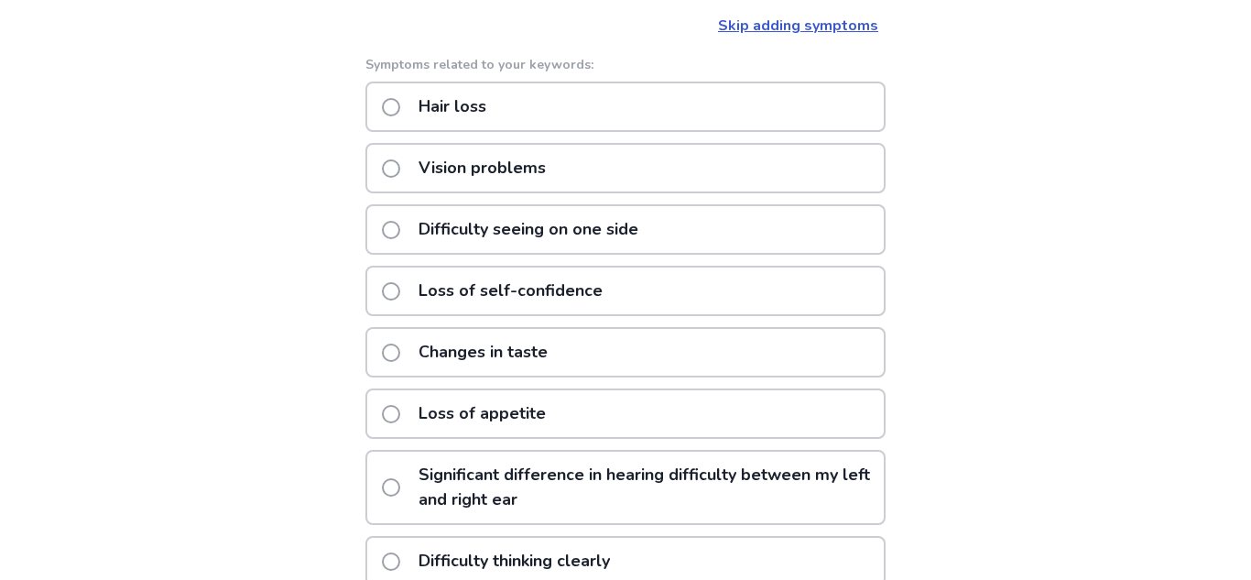
click at [452, 429] on p "Loss of appetite" at bounding box center [482, 413] width 149 height 47
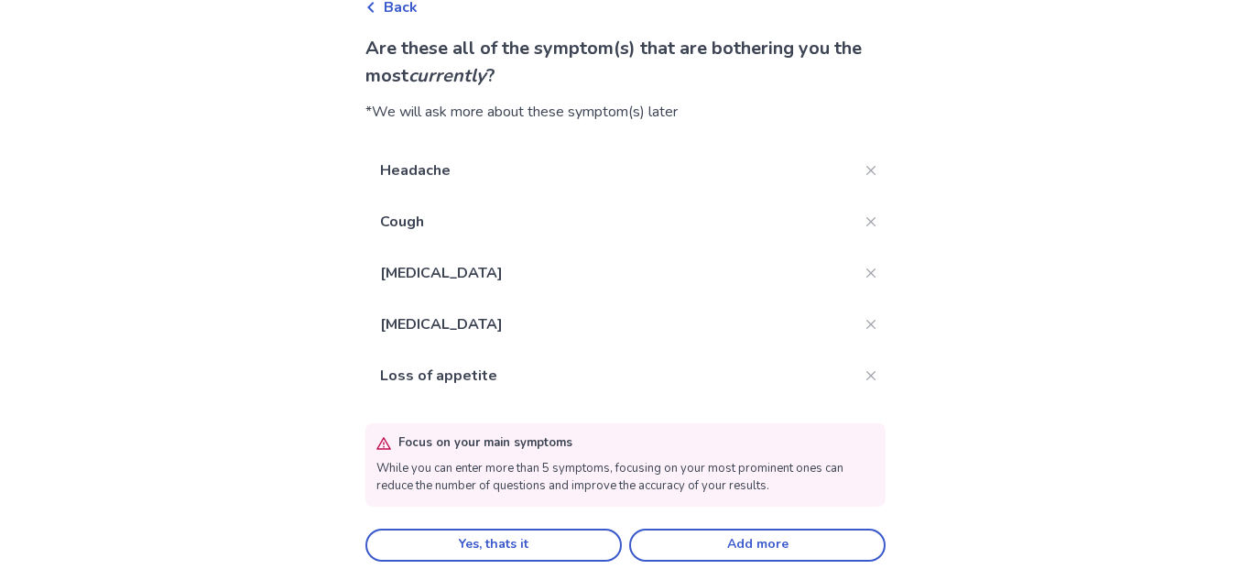
scroll to position [107, 0]
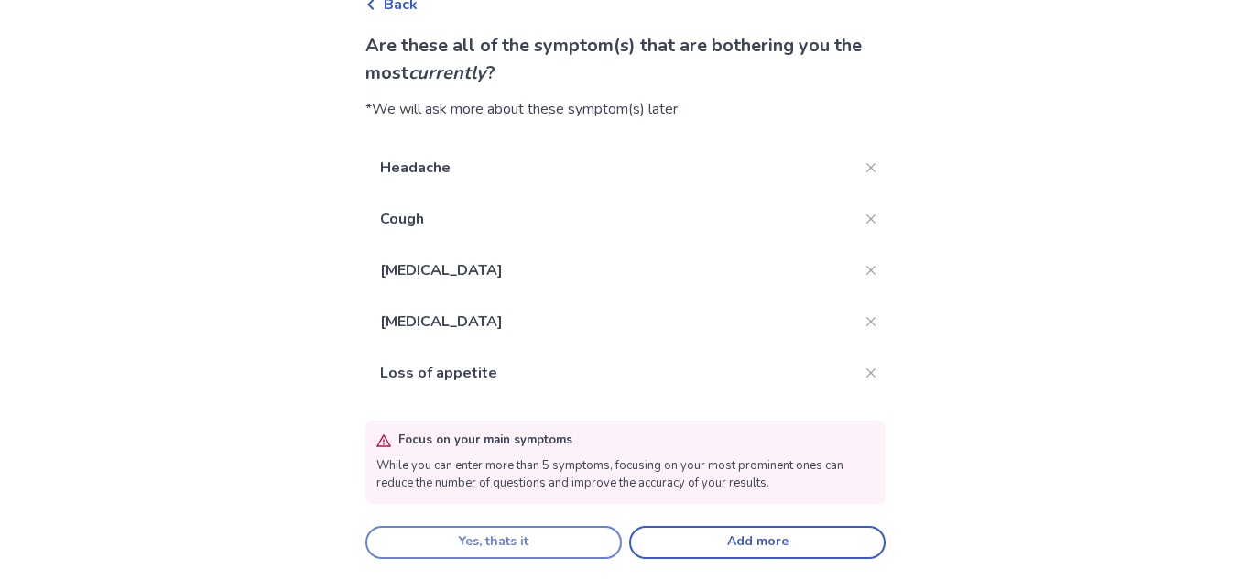
click at [523, 550] on button "Yes, thats it" at bounding box center [493, 542] width 256 height 33
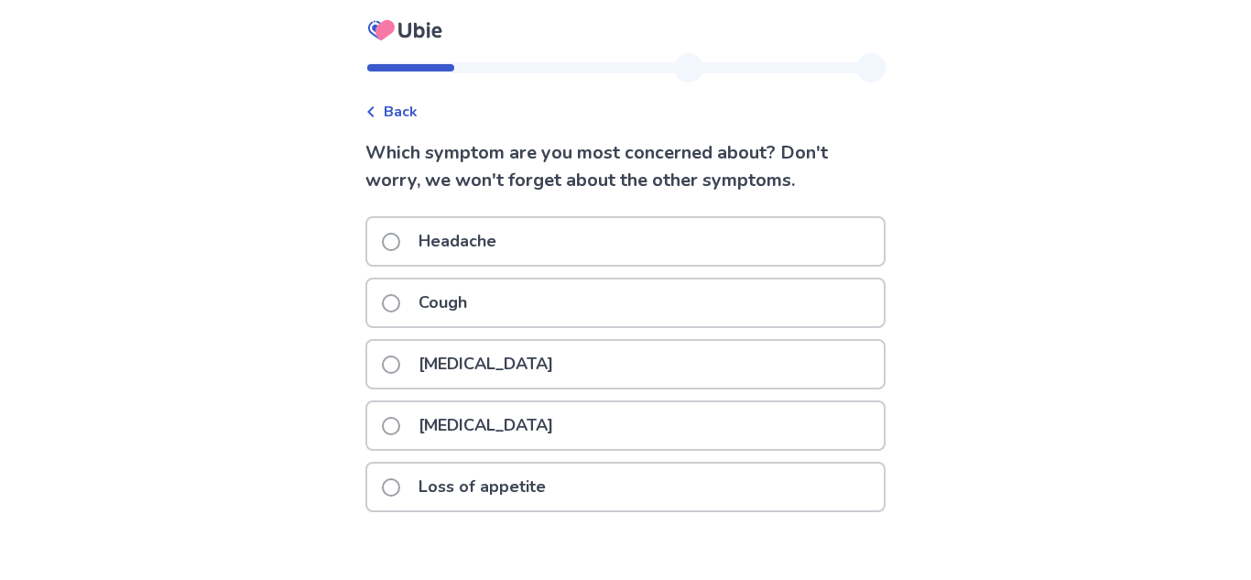
click at [542, 477] on p "Loss of appetite" at bounding box center [482, 486] width 149 height 47
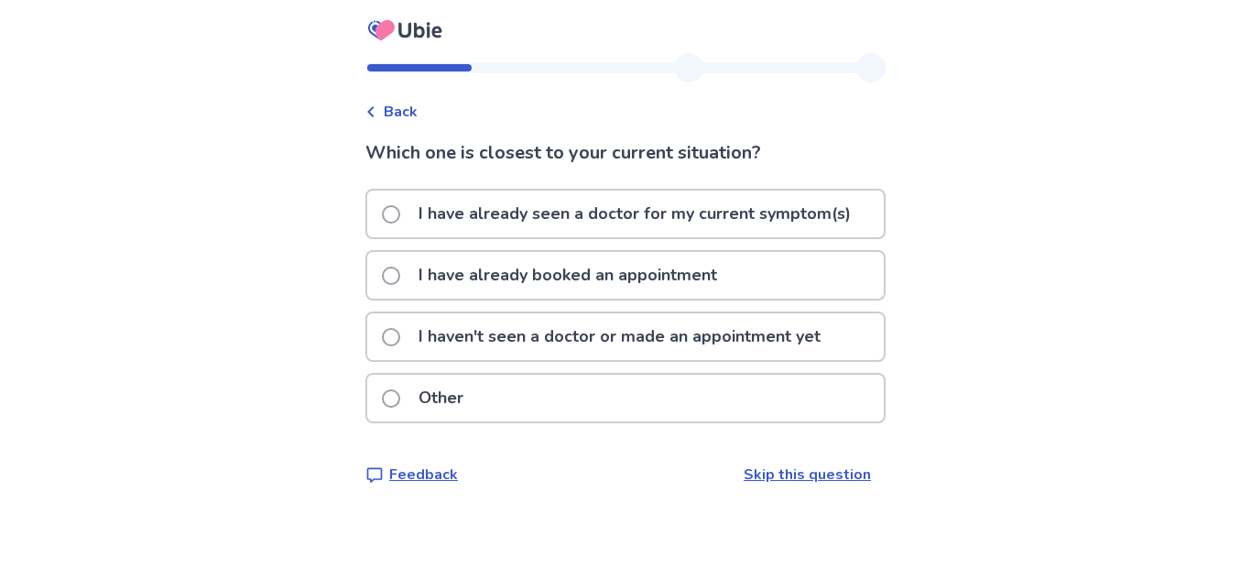
click at [657, 344] on p "I haven't seen a doctor or made an appointment yet" at bounding box center [620, 336] width 424 height 47
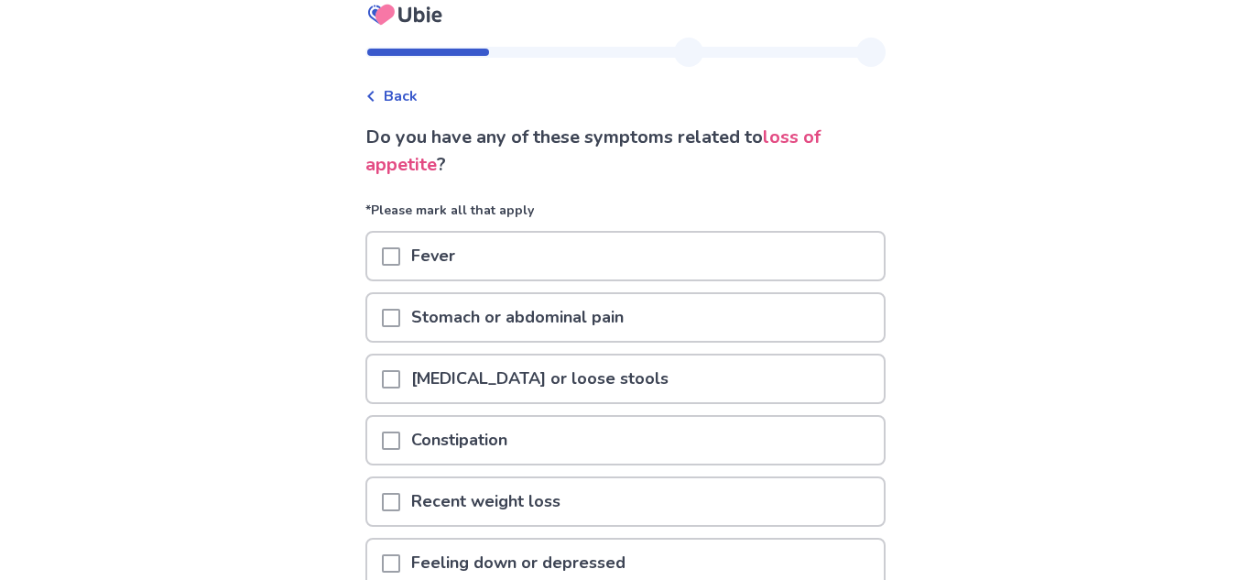
scroll to position [15, 0]
click at [674, 321] on div "Stomach or abdominal pain" at bounding box center [625, 318] width 517 height 47
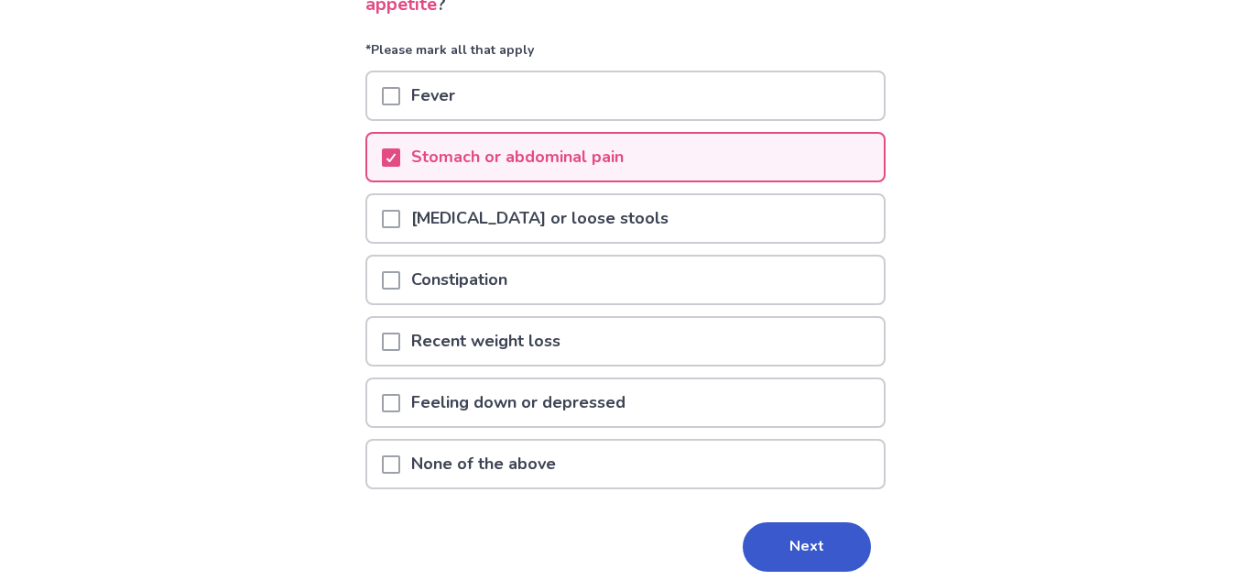
scroll to position [178, 0]
click at [677, 280] on div "Constipation" at bounding box center [625, 278] width 517 height 47
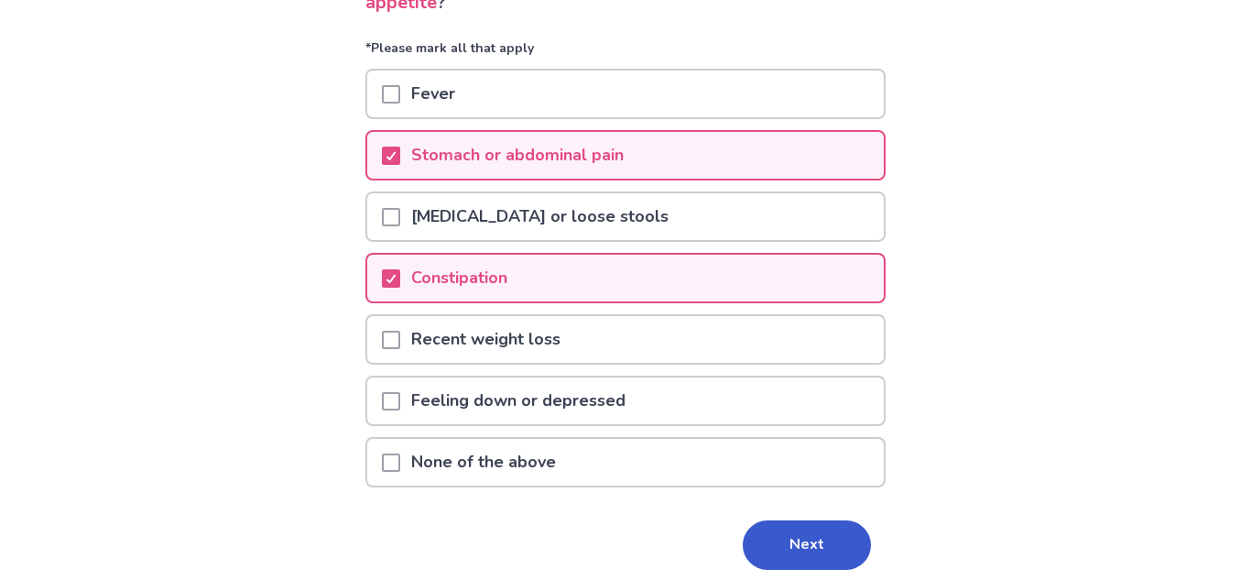
click at [691, 383] on div "Feeling down or depressed" at bounding box center [625, 400] width 517 height 47
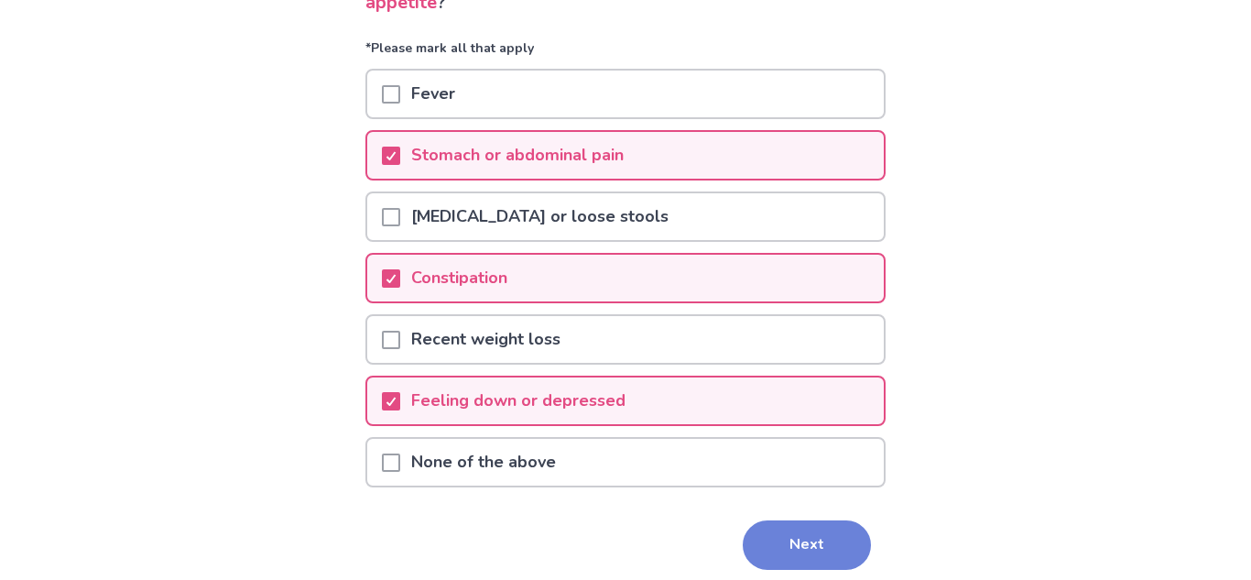
click at [795, 558] on button "Next" at bounding box center [807, 544] width 128 height 49
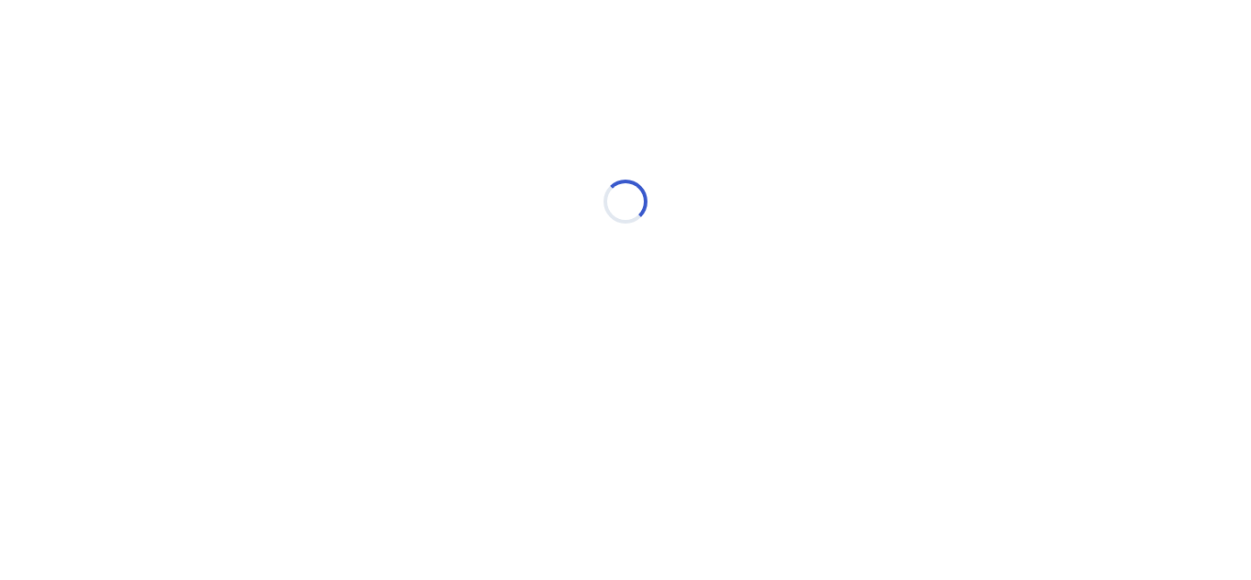
scroll to position [0, 0]
select select "*"
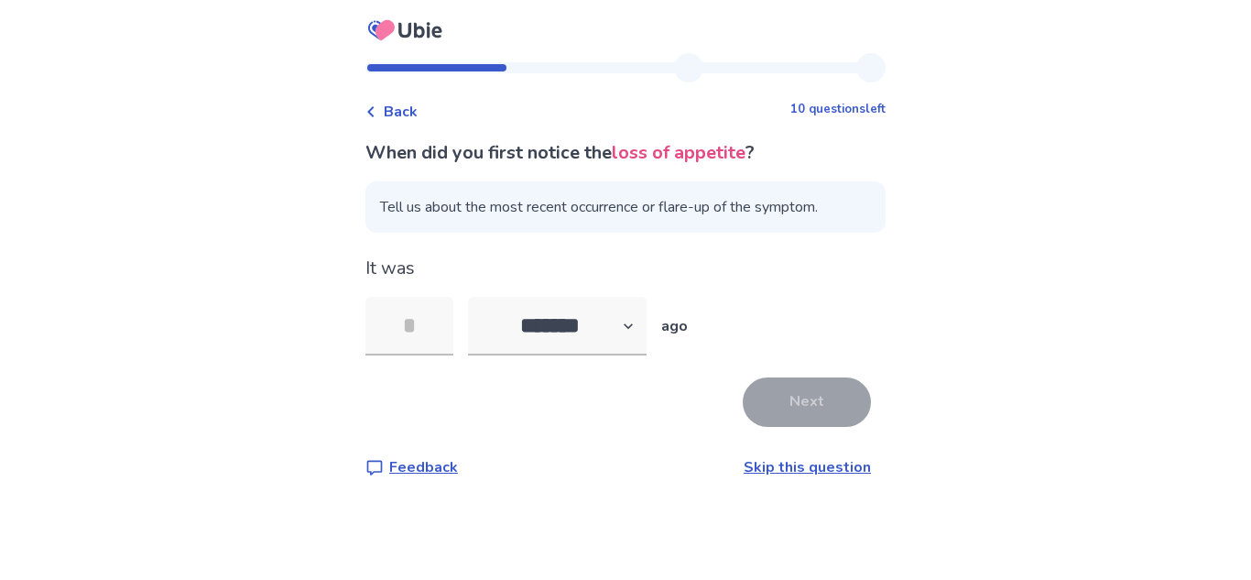
type input "*"
click at [768, 387] on button "Next" at bounding box center [807, 401] width 128 height 49
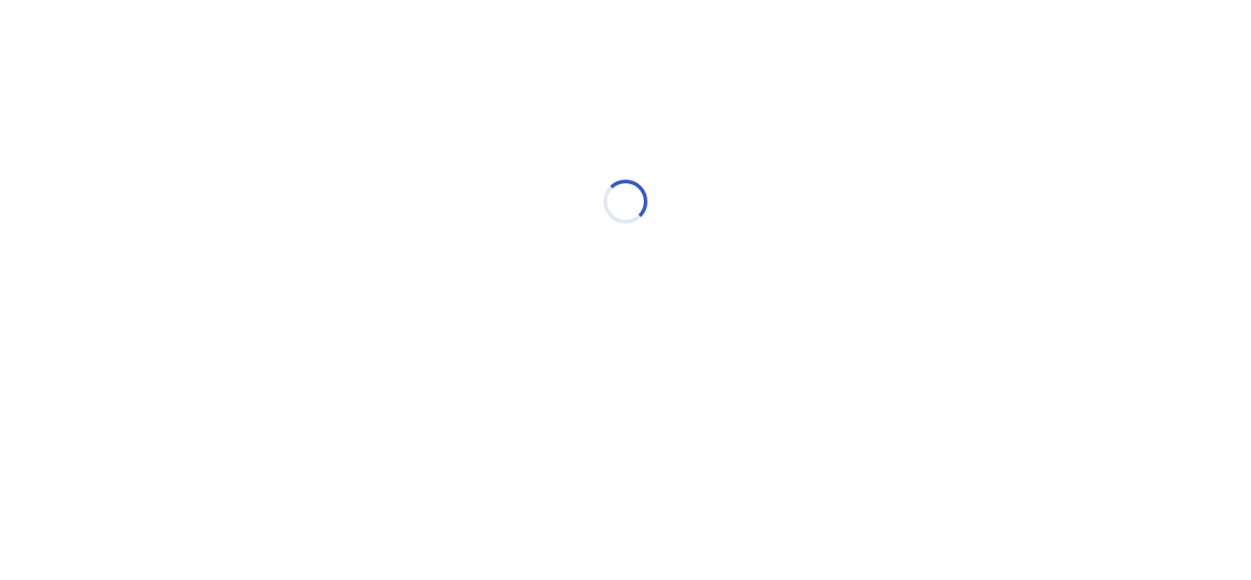
select select "*"
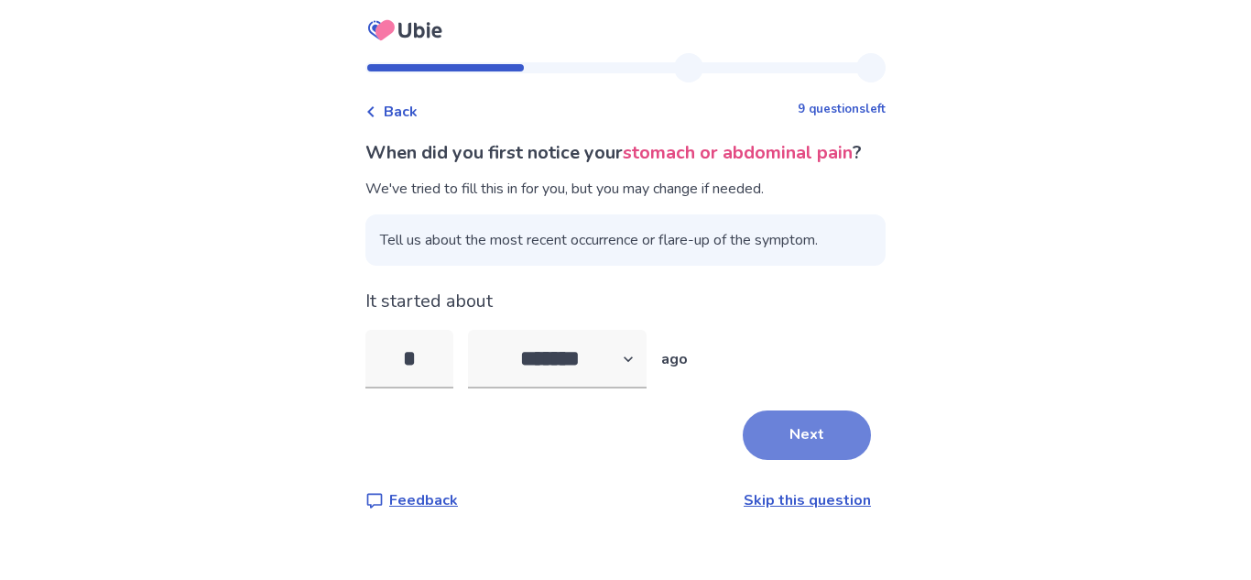
click at [801, 460] on button "Next" at bounding box center [807, 434] width 128 height 49
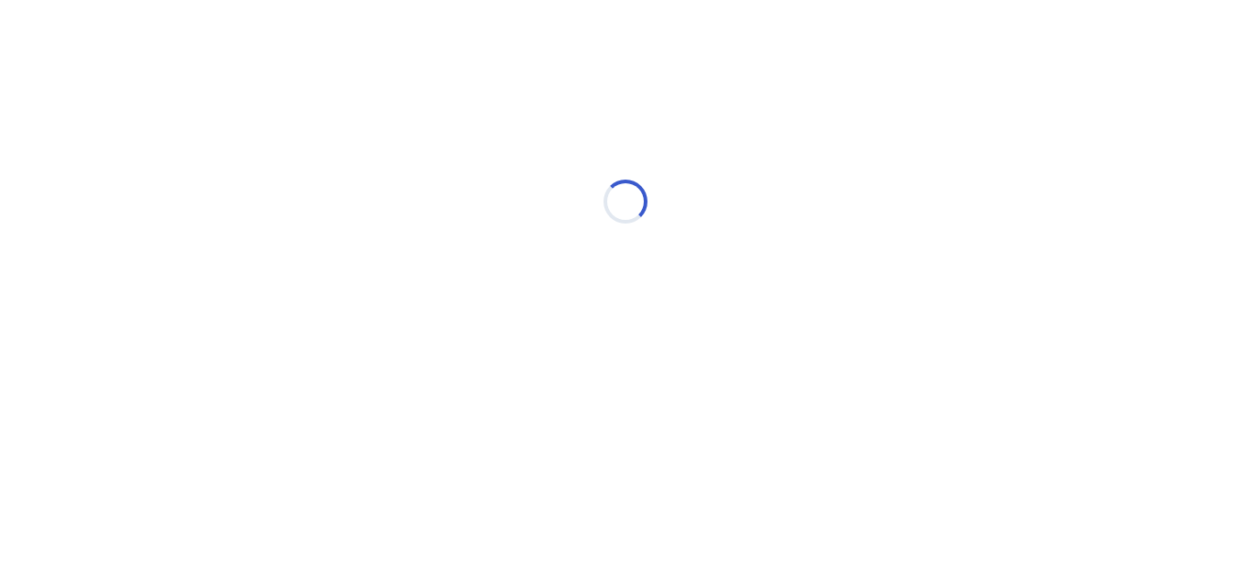
select select "*"
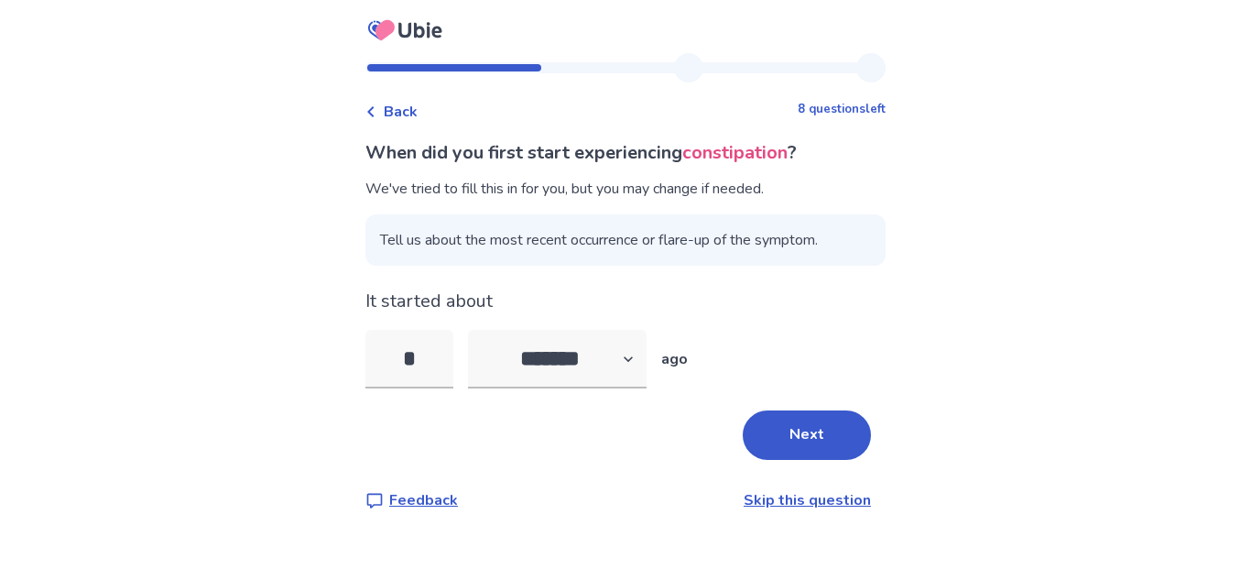
type input "*"
click at [775, 421] on button "Next" at bounding box center [807, 434] width 128 height 49
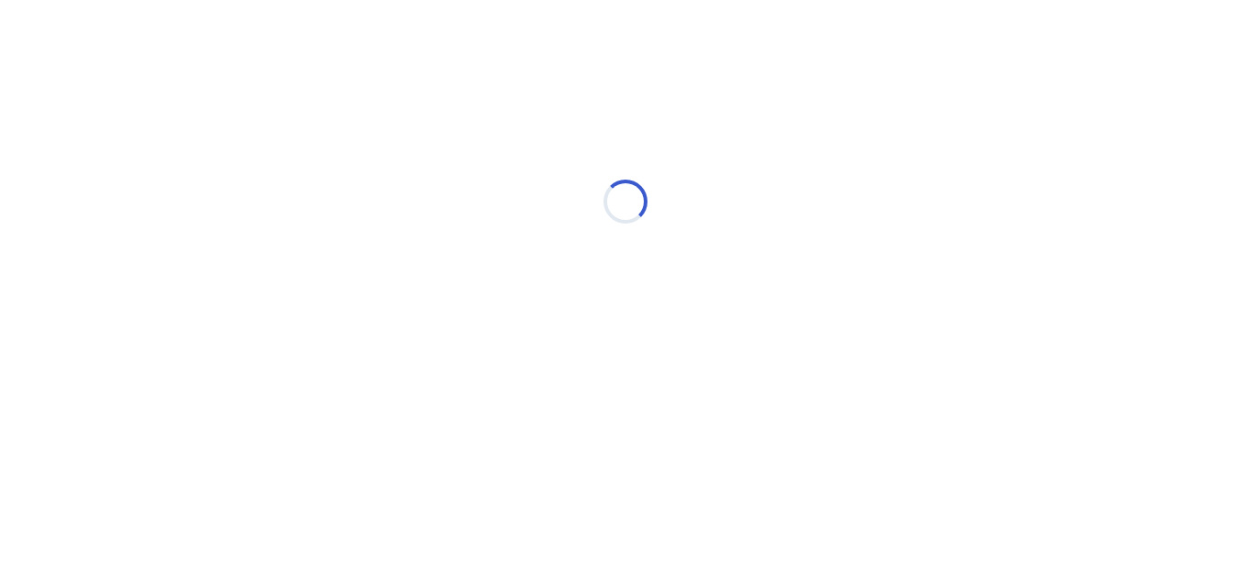
select select "*"
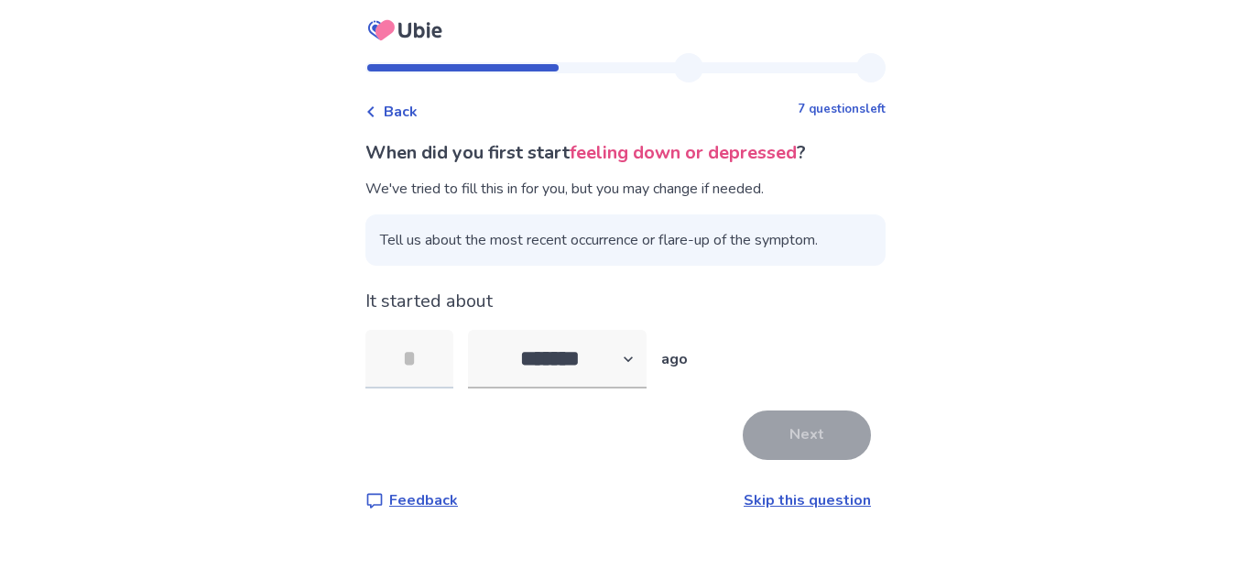
type input "*"
click at [745, 433] on button "Next" at bounding box center [807, 434] width 128 height 49
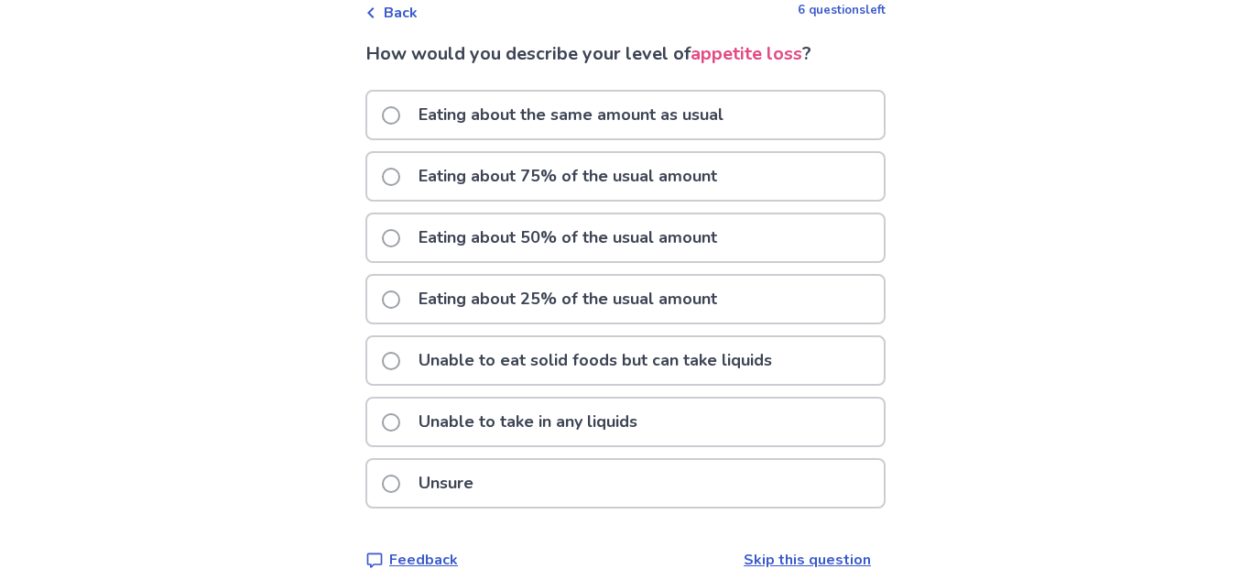
scroll to position [113, 0]
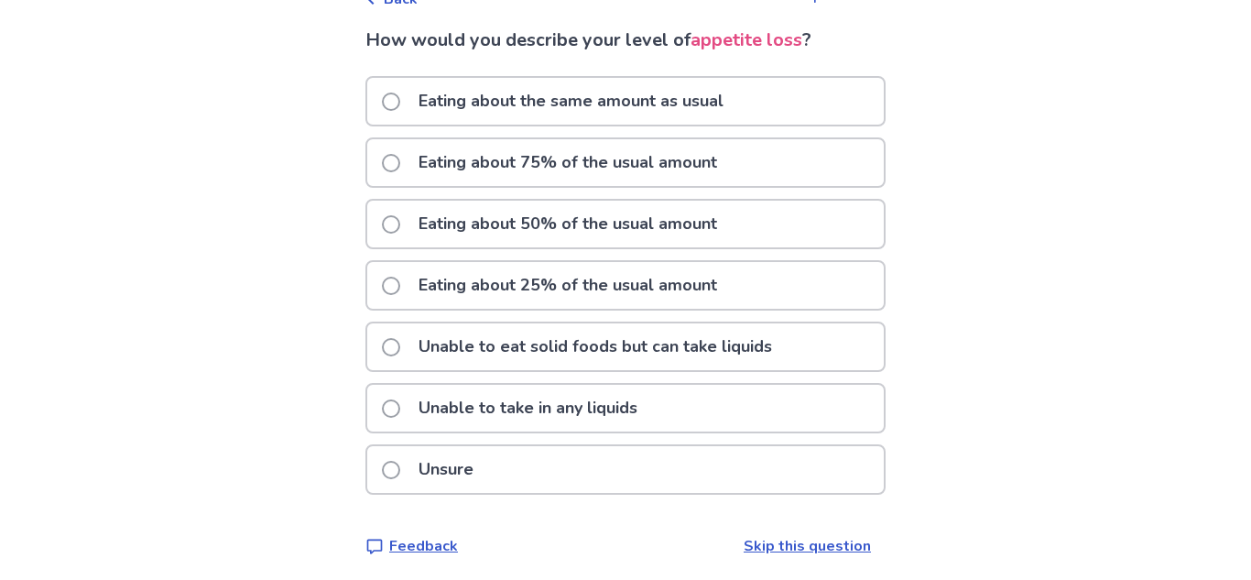
click at [781, 289] on div "Eating about 25% of the usual amount" at bounding box center [625, 285] width 517 height 47
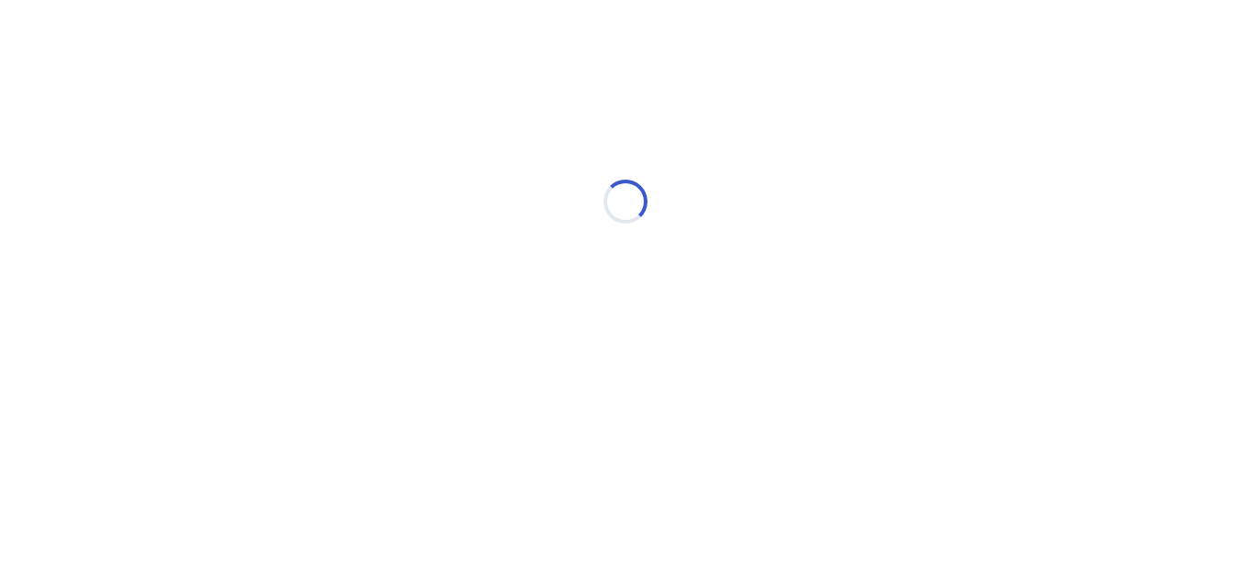
scroll to position [0, 0]
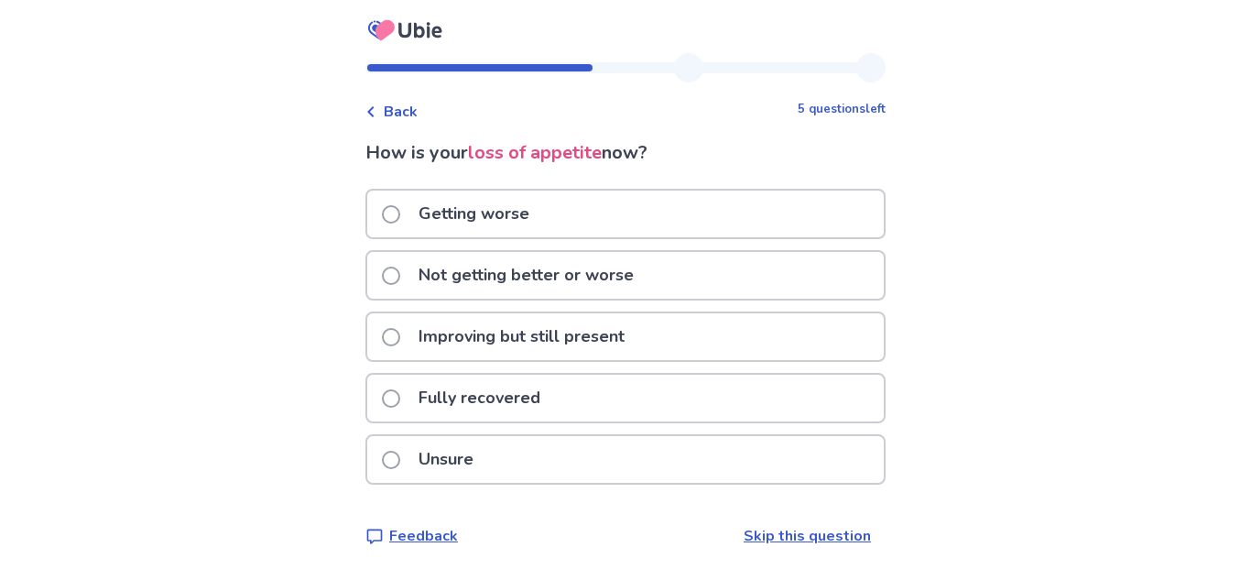
click at [758, 262] on div "Not getting better or worse" at bounding box center [625, 275] width 517 height 47
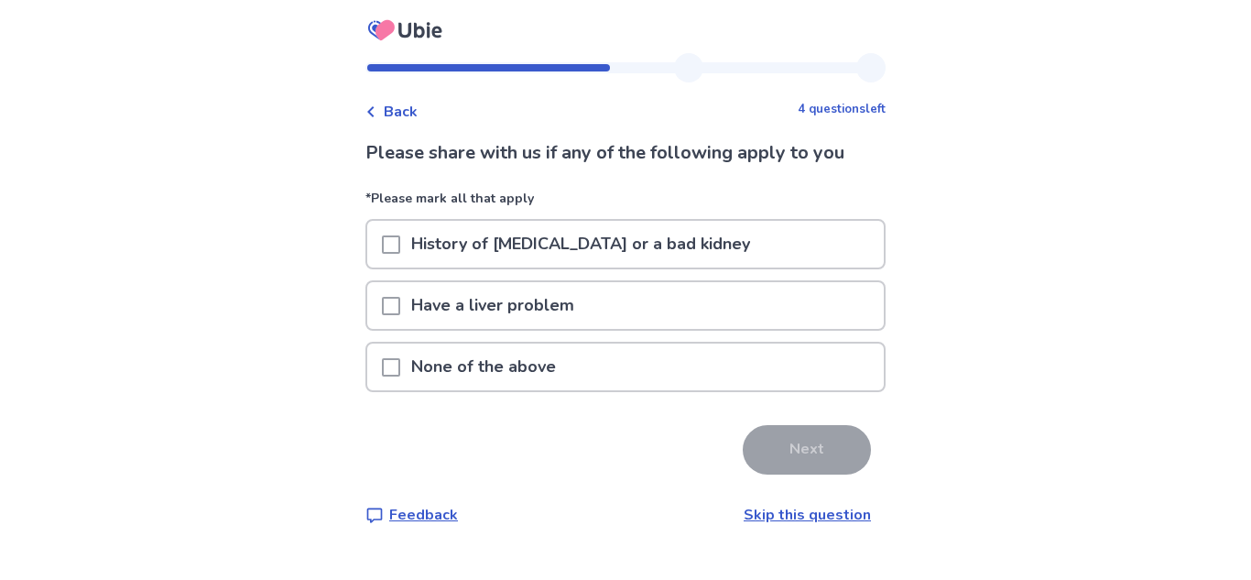
click at [747, 395] on div "None of the above" at bounding box center [625, 372] width 520 height 61
click at [748, 378] on div "None of the above" at bounding box center [625, 366] width 517 height 47
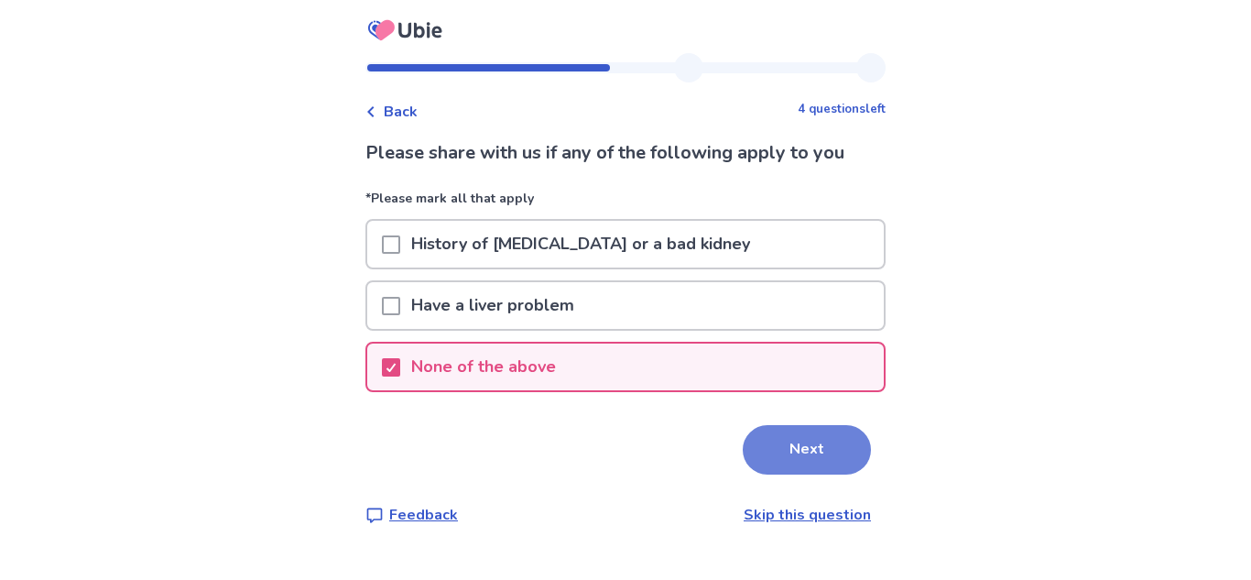
click at [808, 447] on button "Next" at bounding box center [807, 449] width 128 height 49
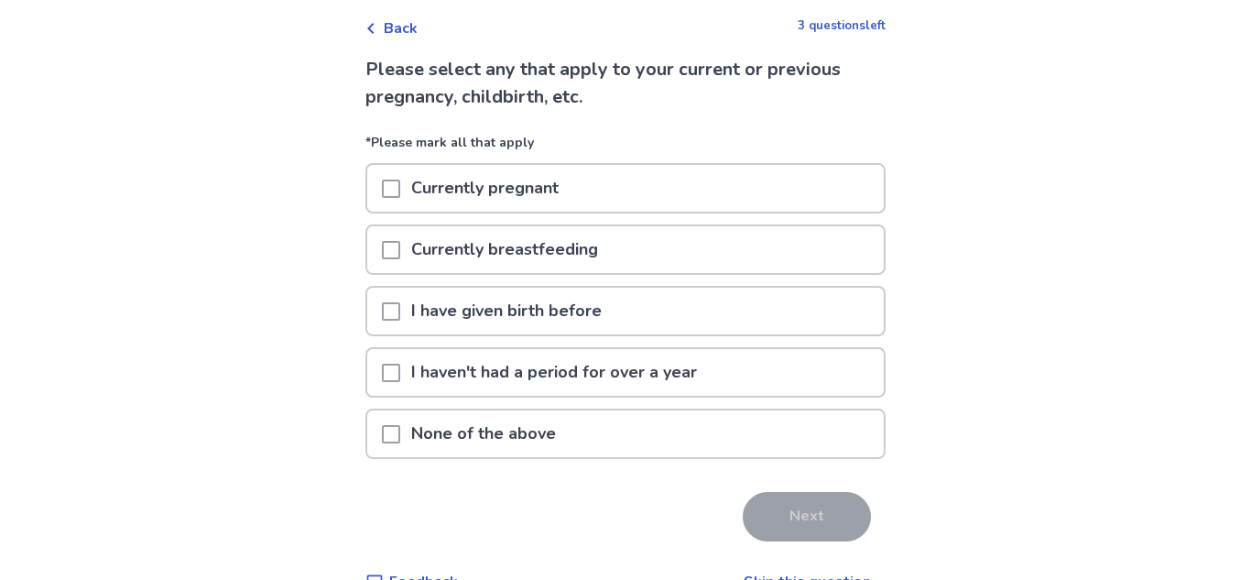
scroll to position [84, 0]
click at [683, 421] on div "None of the above" at bounding box center [625, 432] width 517 height 47
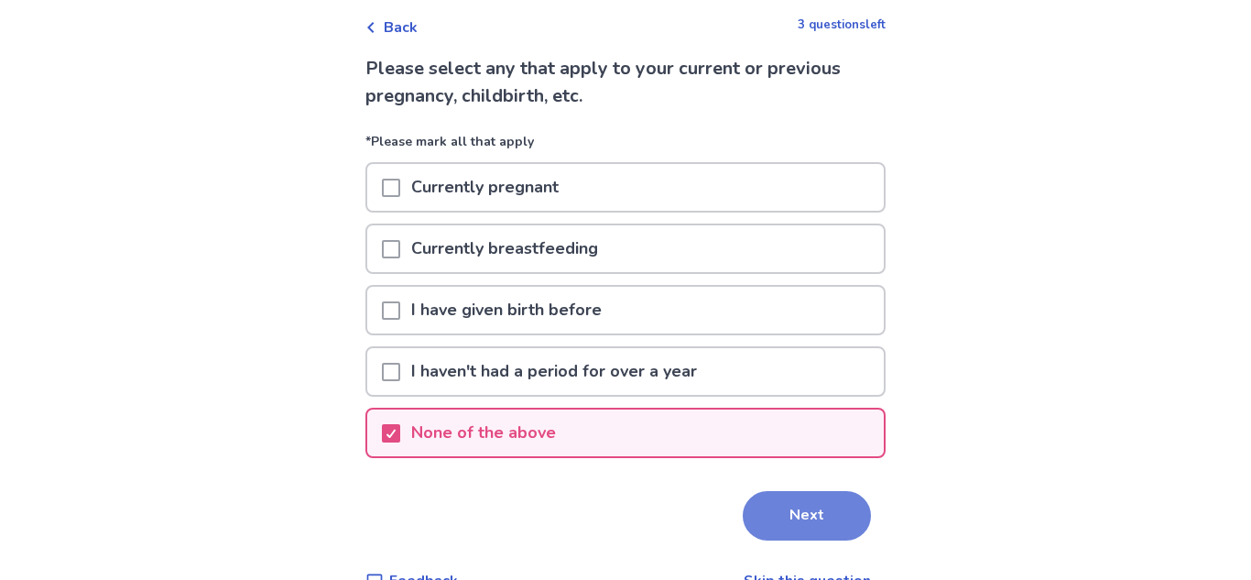
click at [822, 506] on button "Next" at bounding box center [807, 515] width 128 height 49
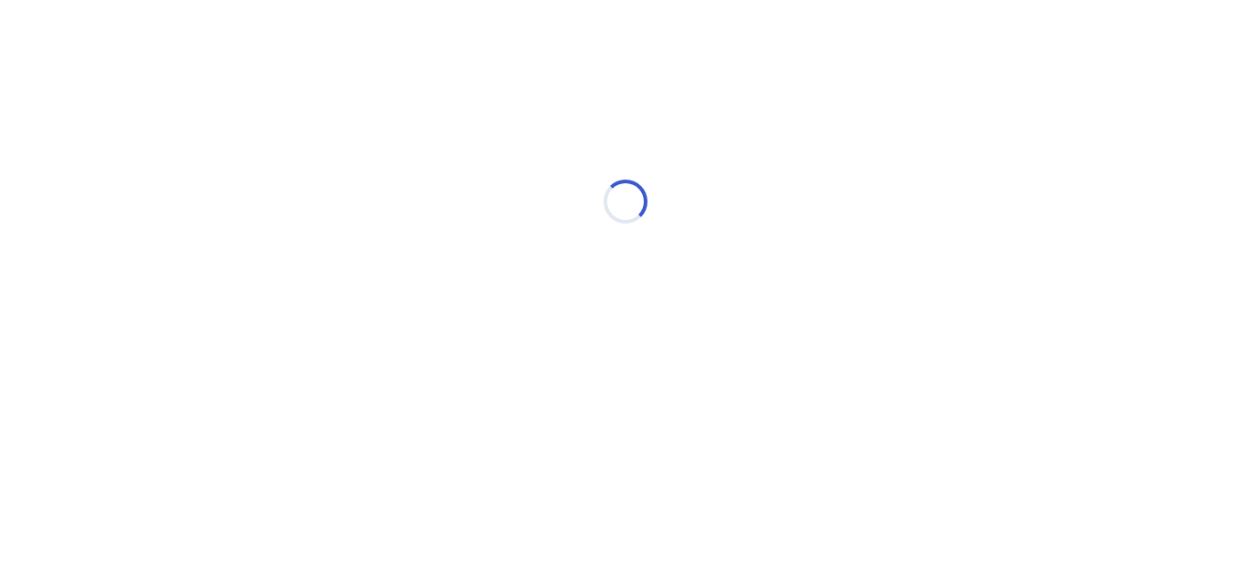
scroll to position [0, 0]
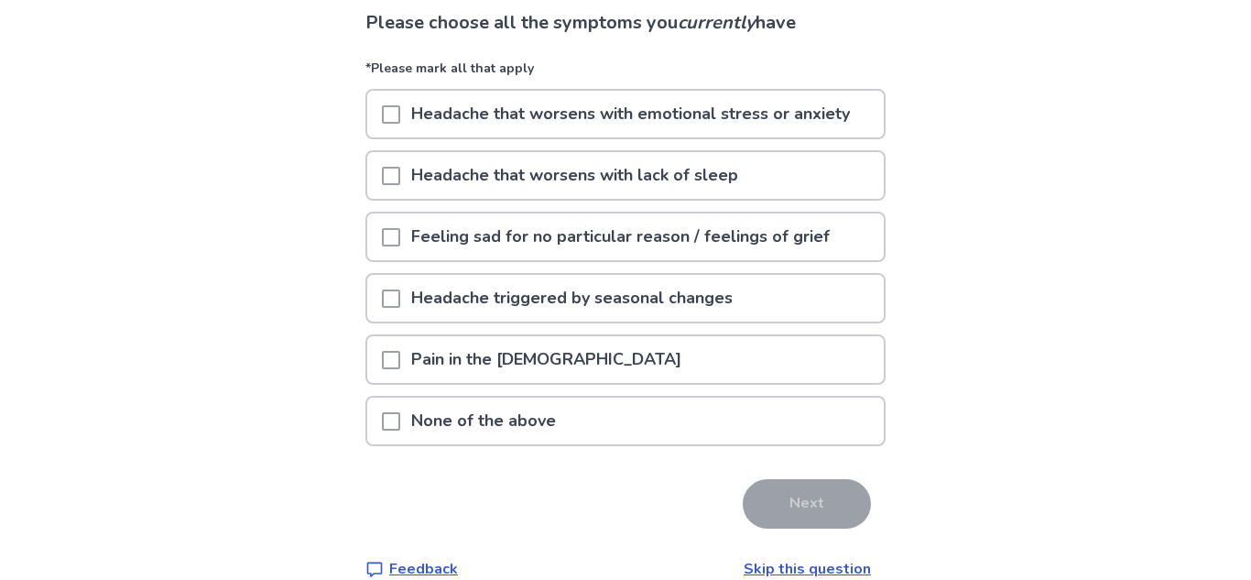
scroll to position [135, 0]
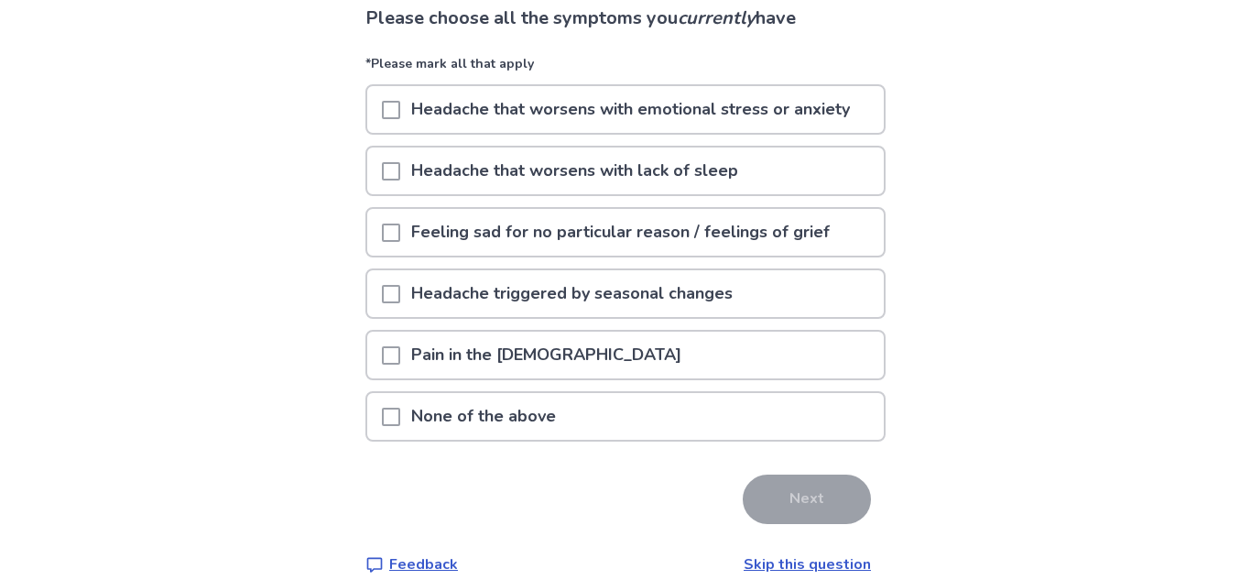
click at [788, 179] on div "Headache that worsens with lack of sleep" at bounding box center [625, 170] width 517 height 47
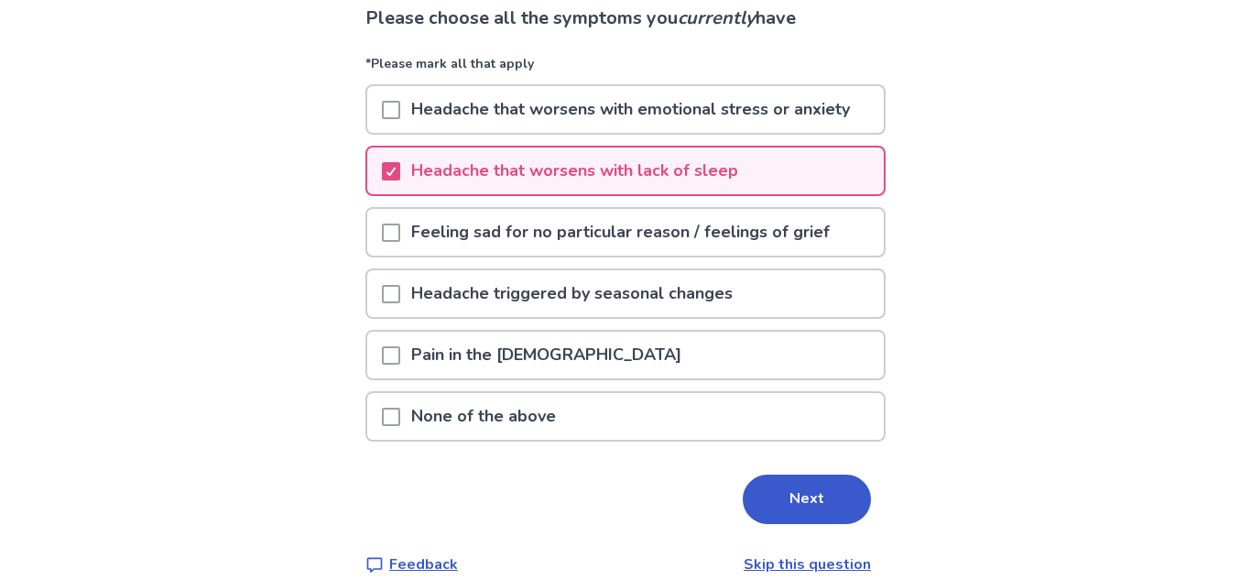
click at [776, 302] on div "Headache triggered by seasonal changes" at bounding box center [625, 293] width 517 height 47
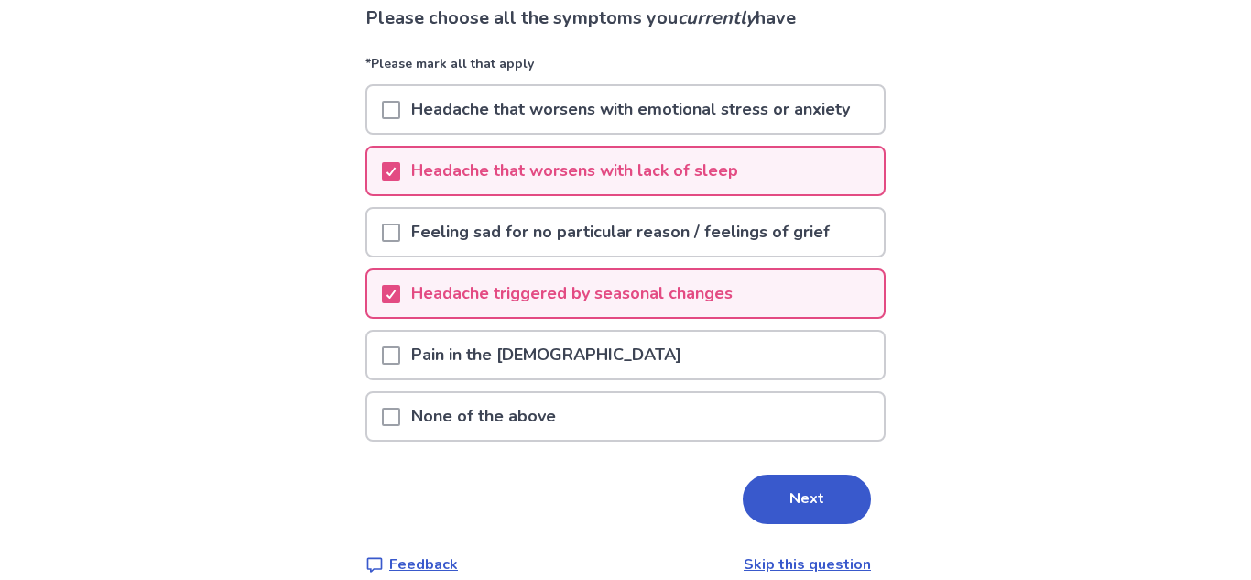
click at [771, 114] on p "Headache that worsens with emotional stress or anxiety" at bounding box center [630, 109] width 461 height 47
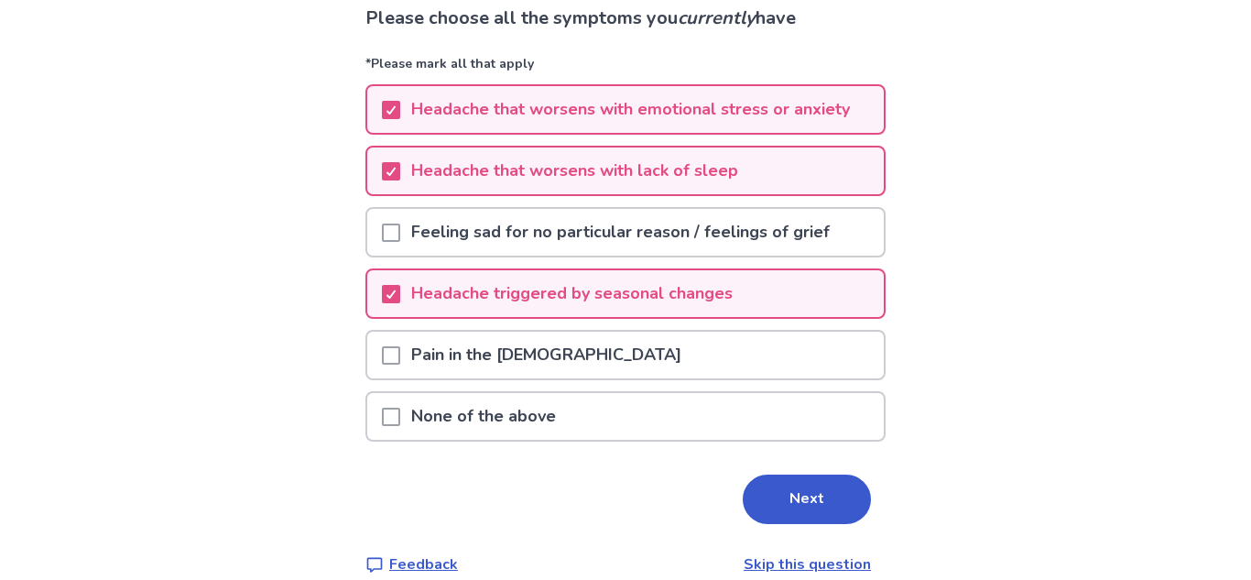
click at [791, 234] on p "Feeling sad for no particular reason / feelings of grief" at bounding box center [620, 232] width 441 height 47
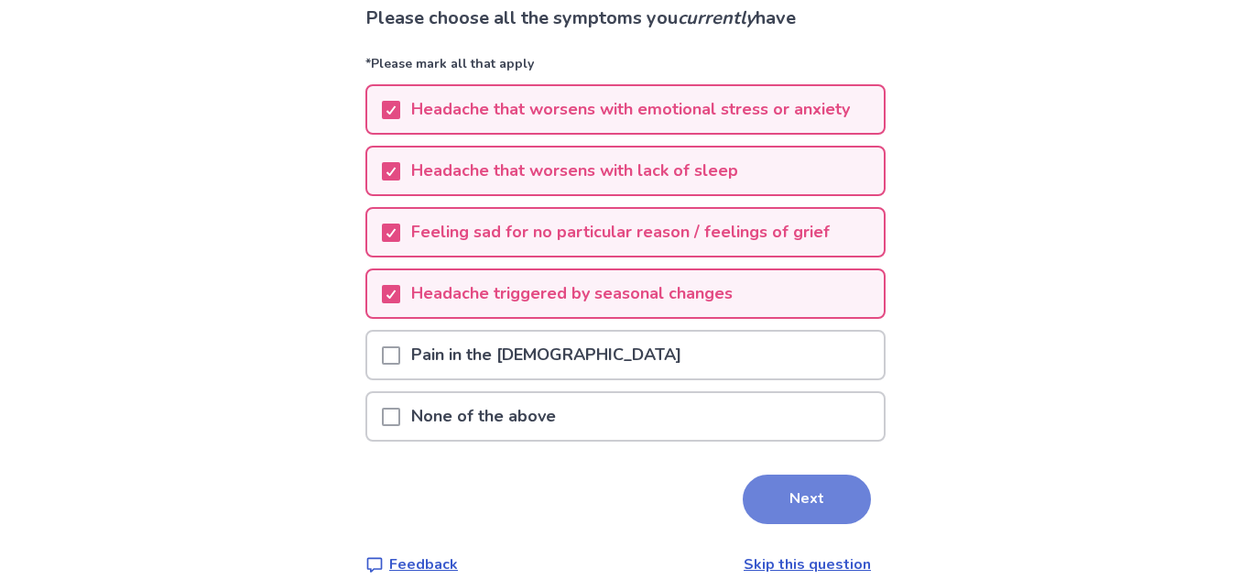
click at [798, 478] on button "Next" at bounding box center [807, 498] width 128 height 49
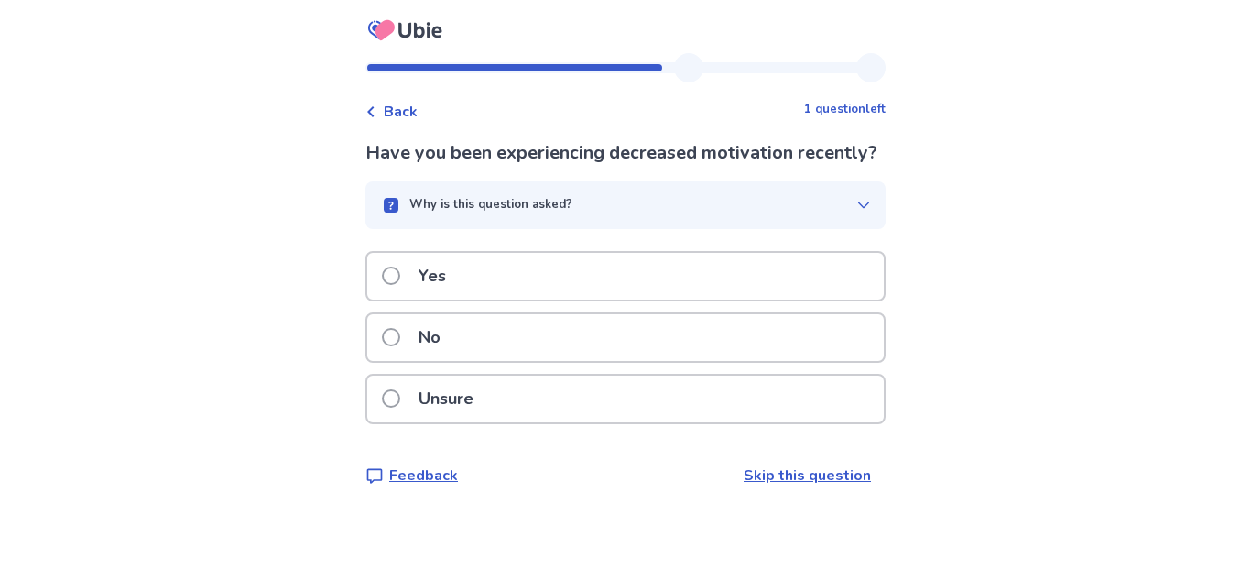
click at [800, 299] on div "Yes" at bounding box center [625, 276] width 517 height 47
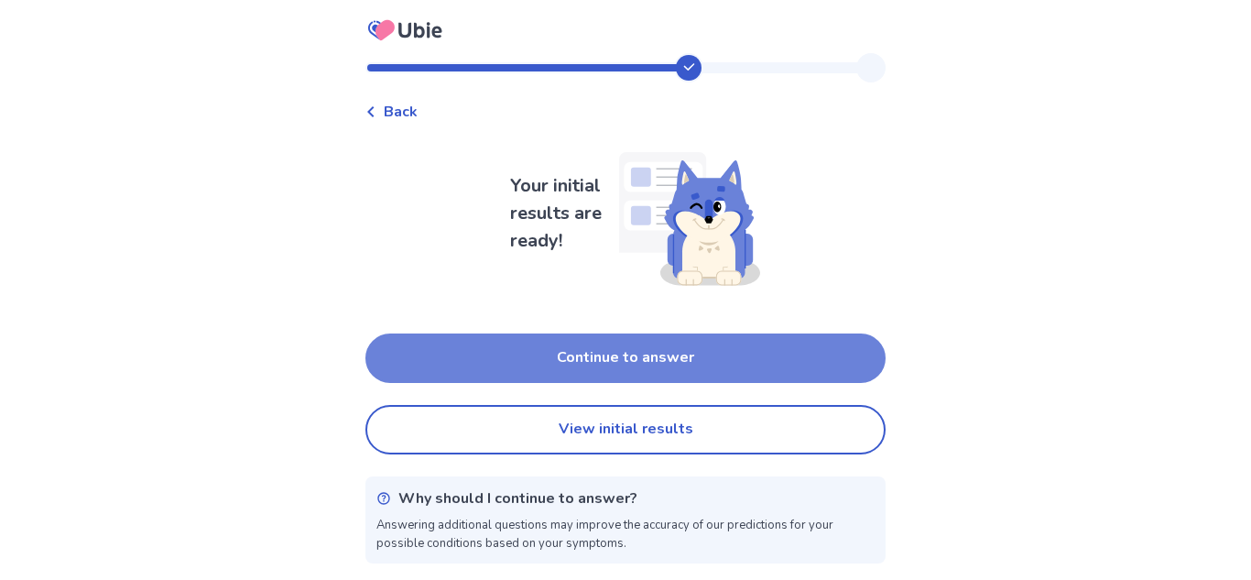
click at [767, 368] on button "Continue to answer" at bounding box center [625, 357] width 520 height 49
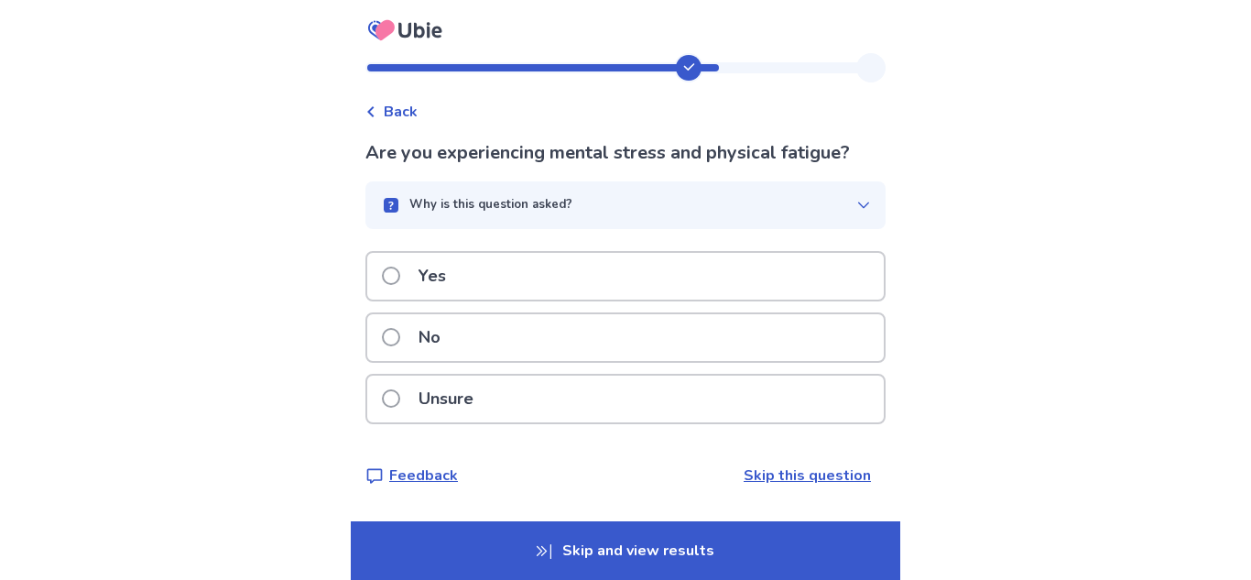
click at [833, 267] on div "Yes" at bounding box center [625, 276] width 517 height 47
click at [821, 268] on div "Yes" at bounding box center [625, 276] width 517 height 47
click at [702, 405] on div "Unsure" at bounding box center [625, 399] width 517 height 47
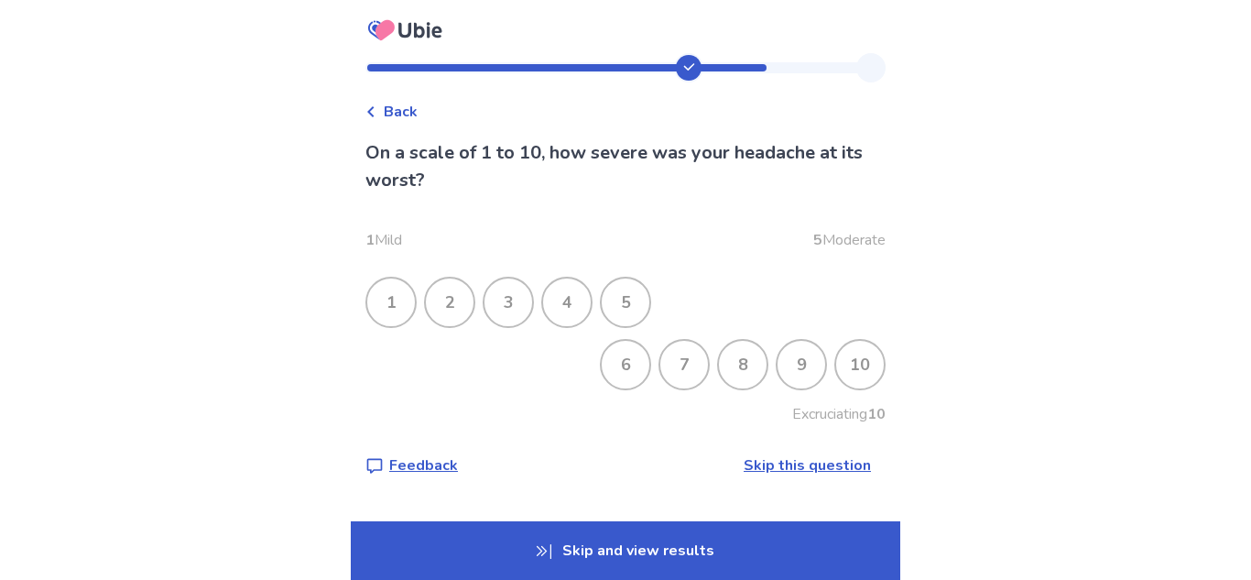
click at [855, 359] on div "10" at bounding box center [860, 365] width 48 height 48
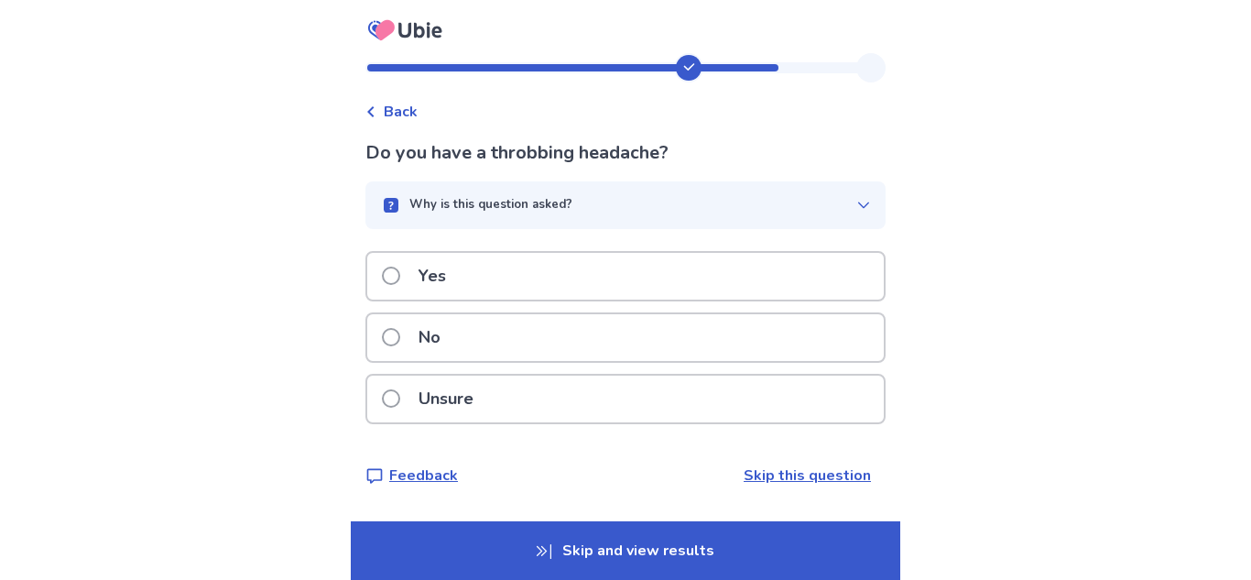
click at [799, 281] on div "Yes" at bounding box center [625, 276] width 517 height 47
click at [682, 387] on div "Unsure" at bounding box center [625, 399] width 517 height 47
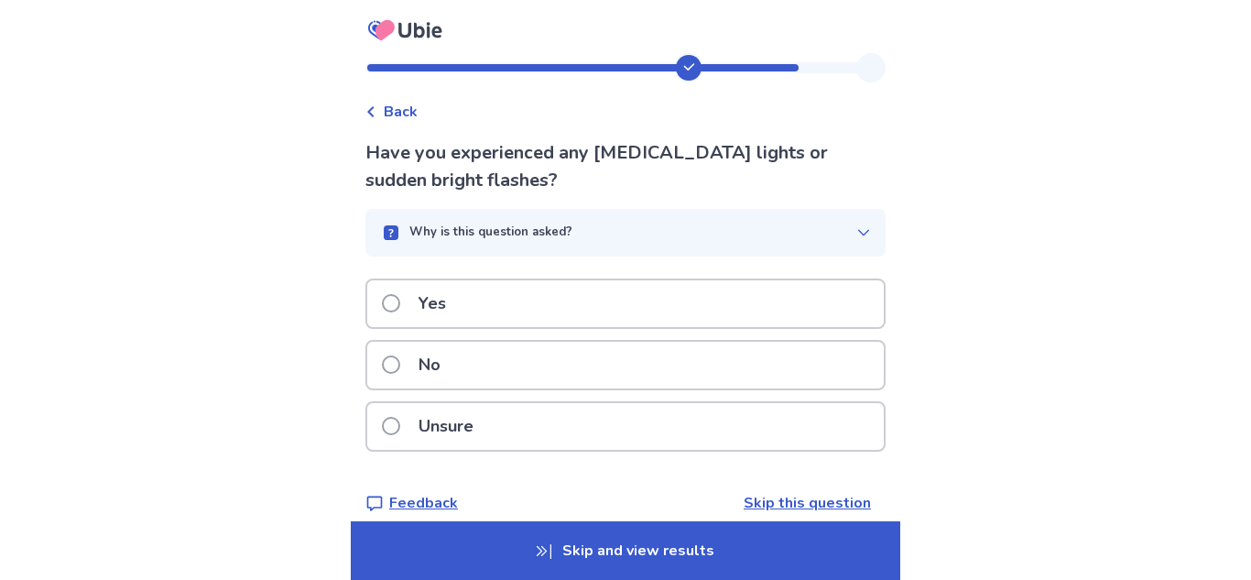
click at [703, 426] on div "Unsure" at bounding box center [625, 426] width 517 height 47
click at [788, 291] on div "Yes" at bounding box center [625, 303] width 517 height 47
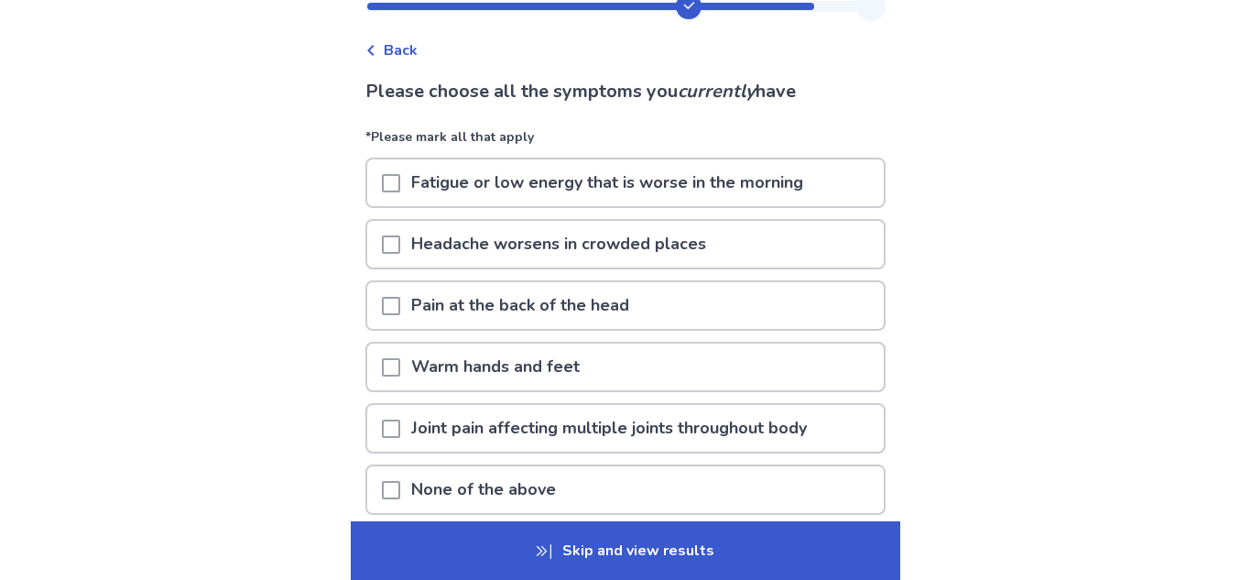
scroll to position [68, 0]
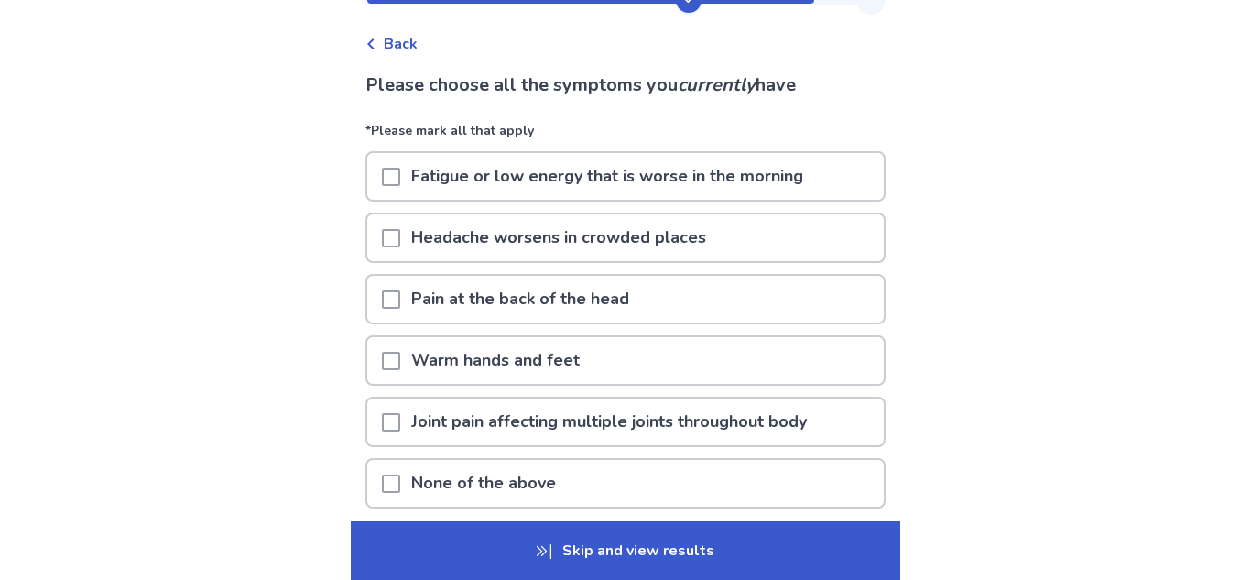
click at [772, 180] on p "Fatigue or low energy that is worse in the morning" at bounding box center [607, 176] width 414 height 47
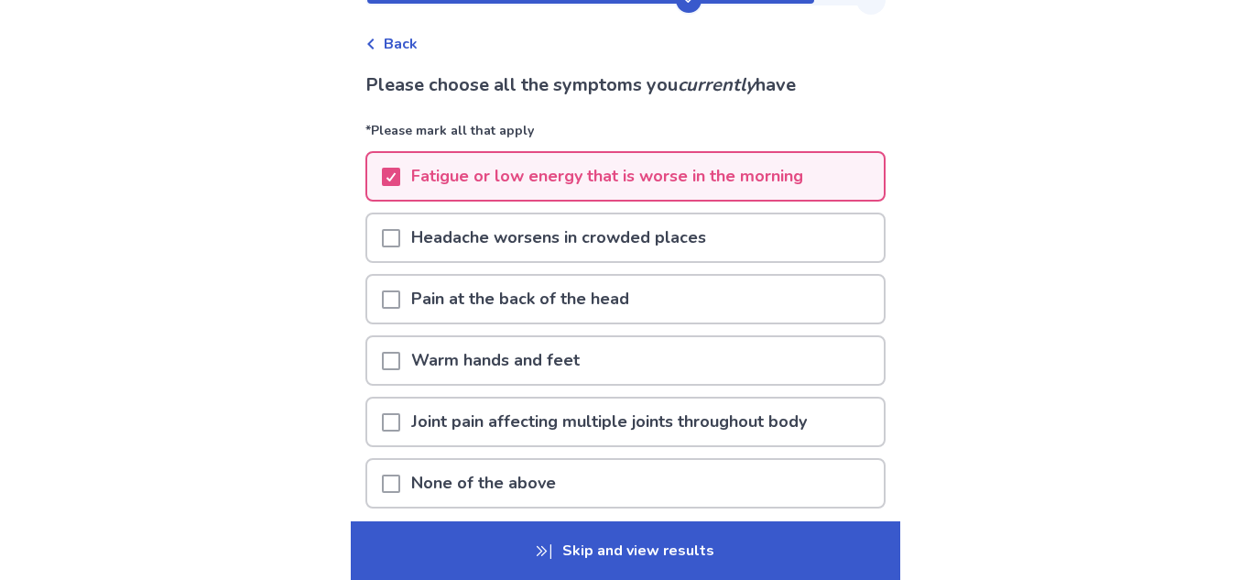
click at [713, 223] on p "Headache worsens in crowded places" at bounding box center [558, 237] width 317 height 47
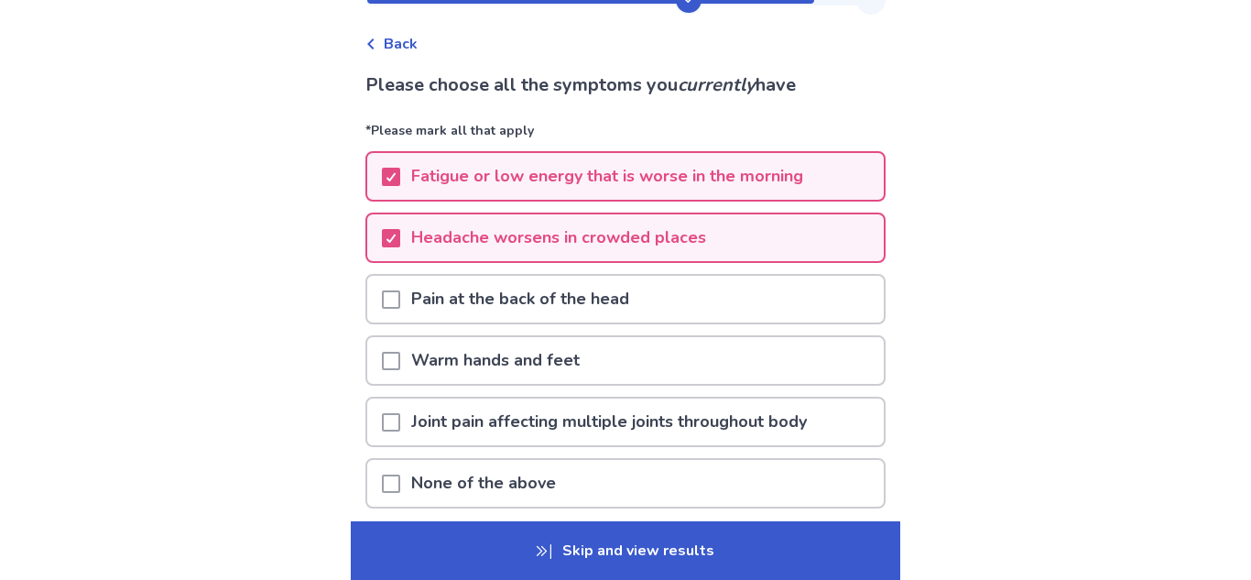
click at [706, 409] on p "Joint pain affecting multiple joints throughout body" at bounding box center [609, 421] width 418 height 47
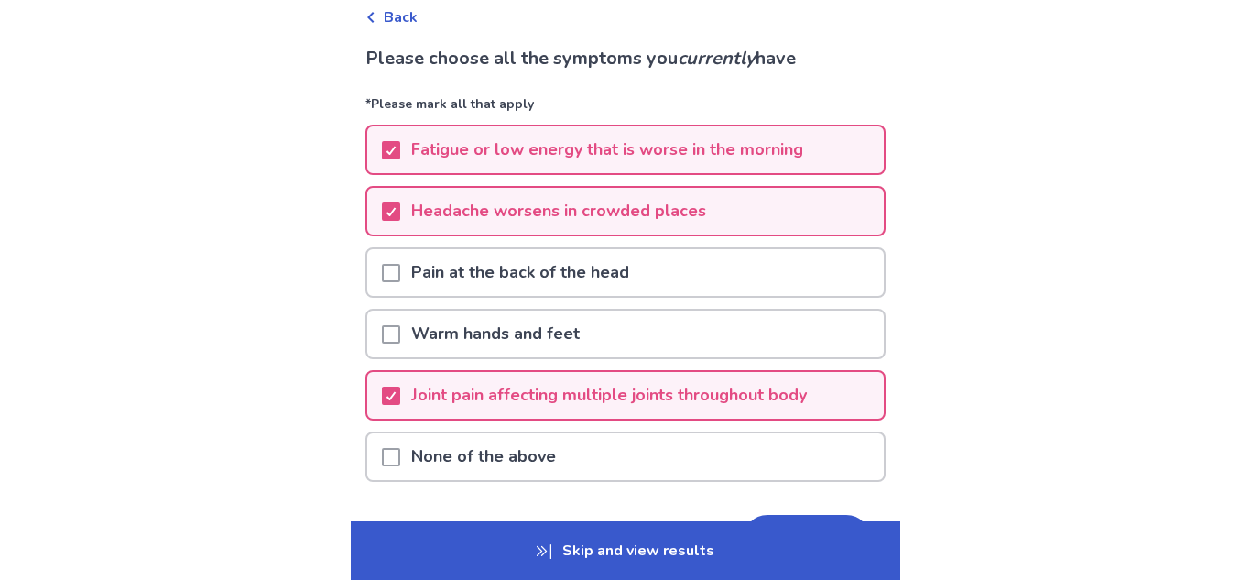
scroll to position [121, 0]
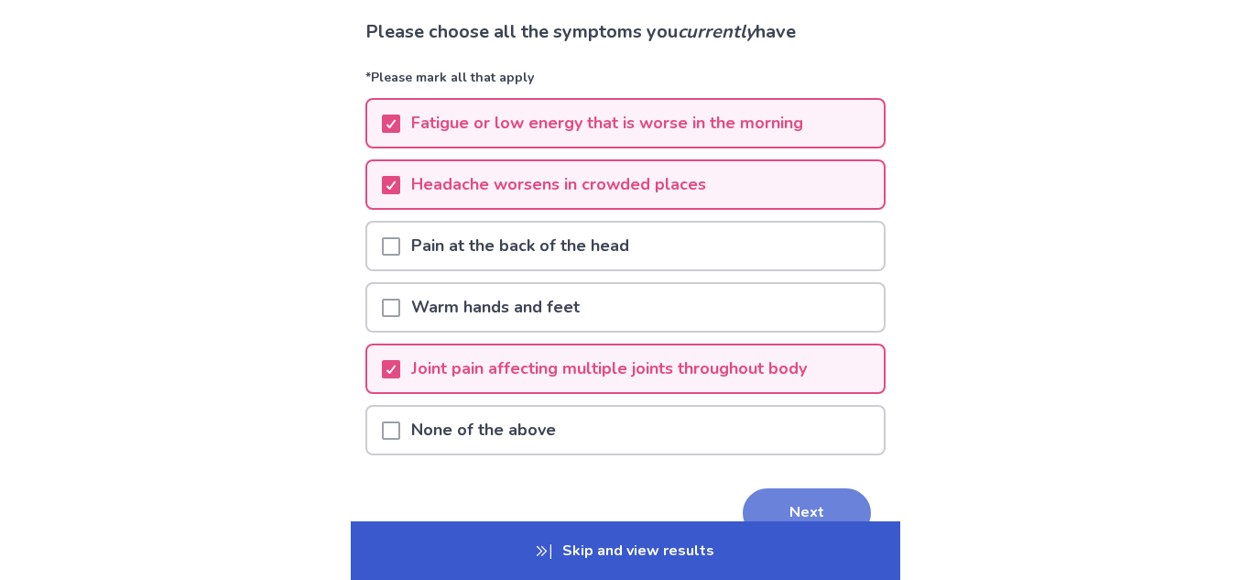
click at [771, 498] on button "Next" at bounding box center [807, 512] width 128 height 49
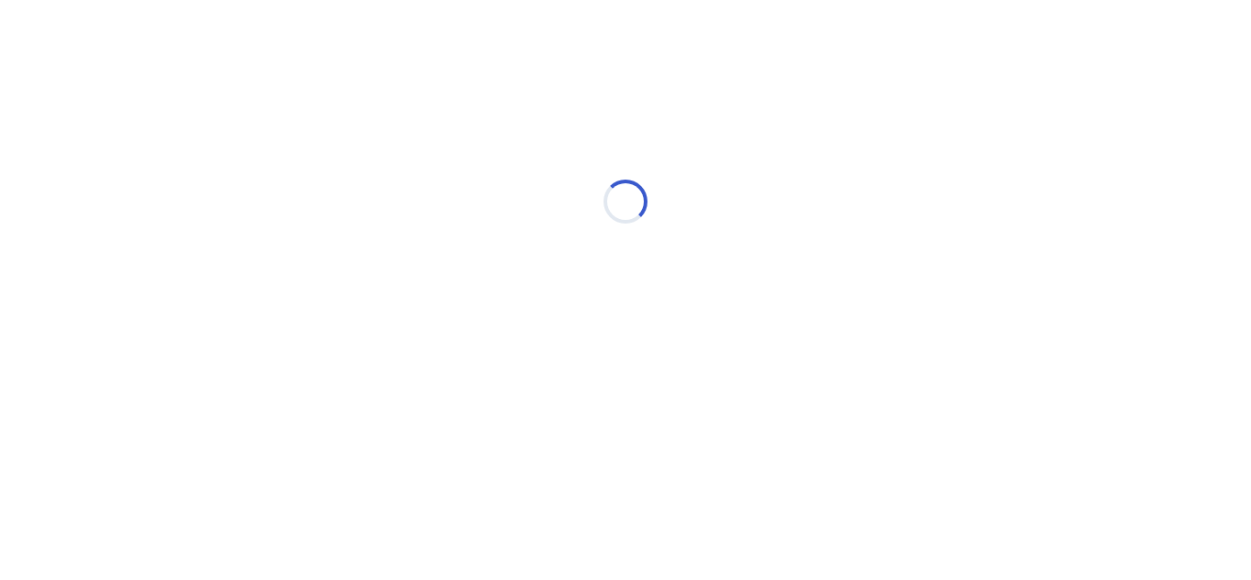
scroll to position [0, 0]
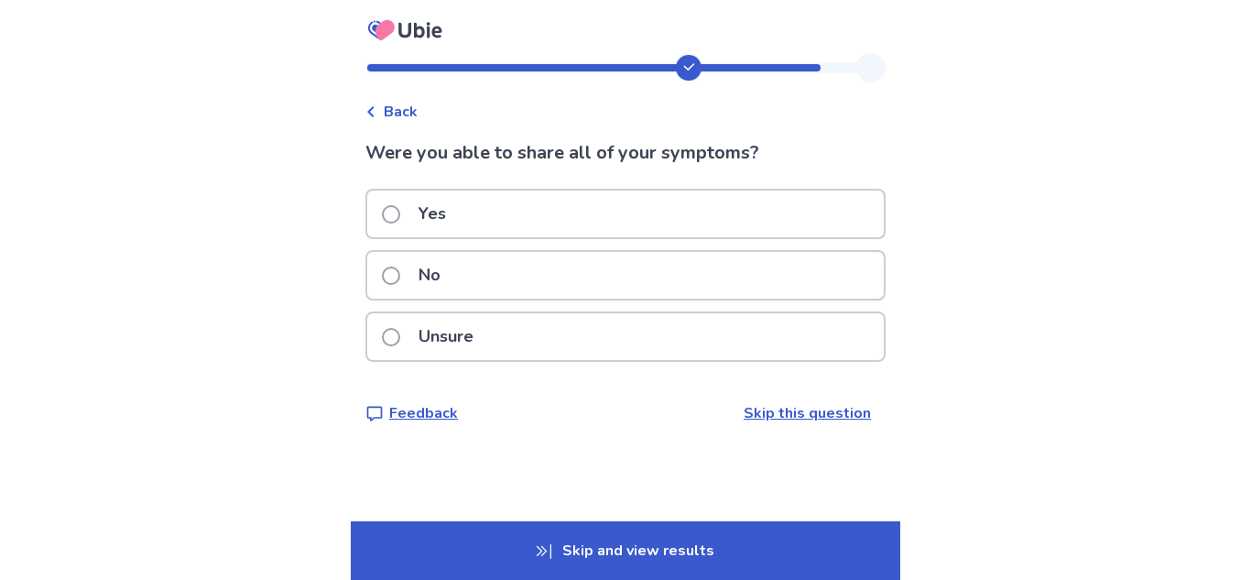
click at [679, 210] on div "Yes" at bounding box center [625, 214] width 517 height 47
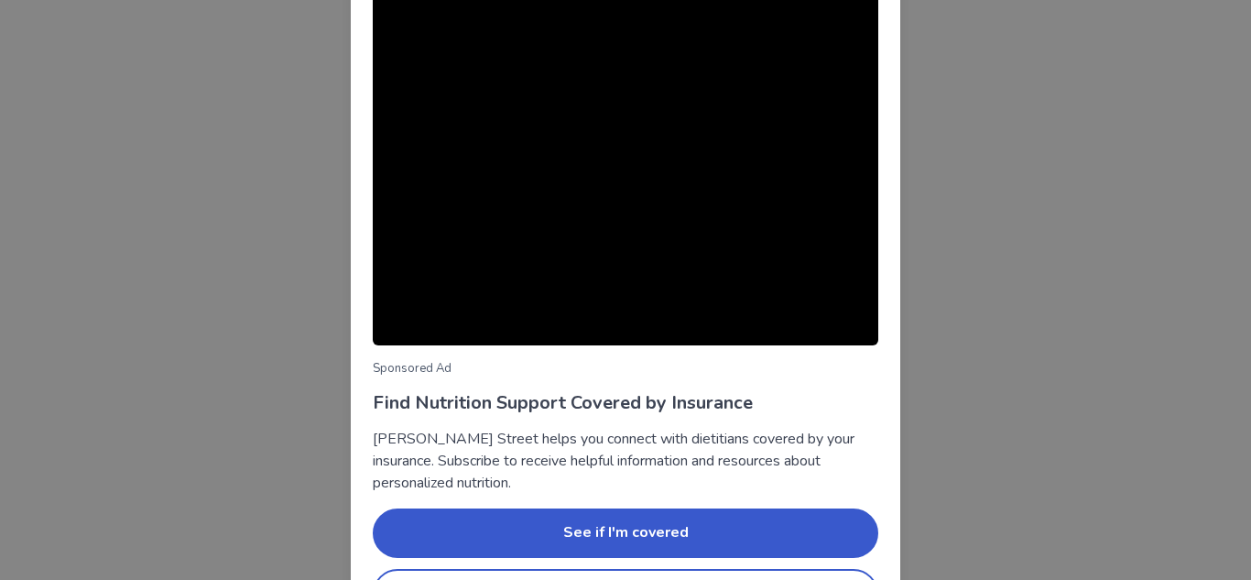
scroll to position [182, 0]
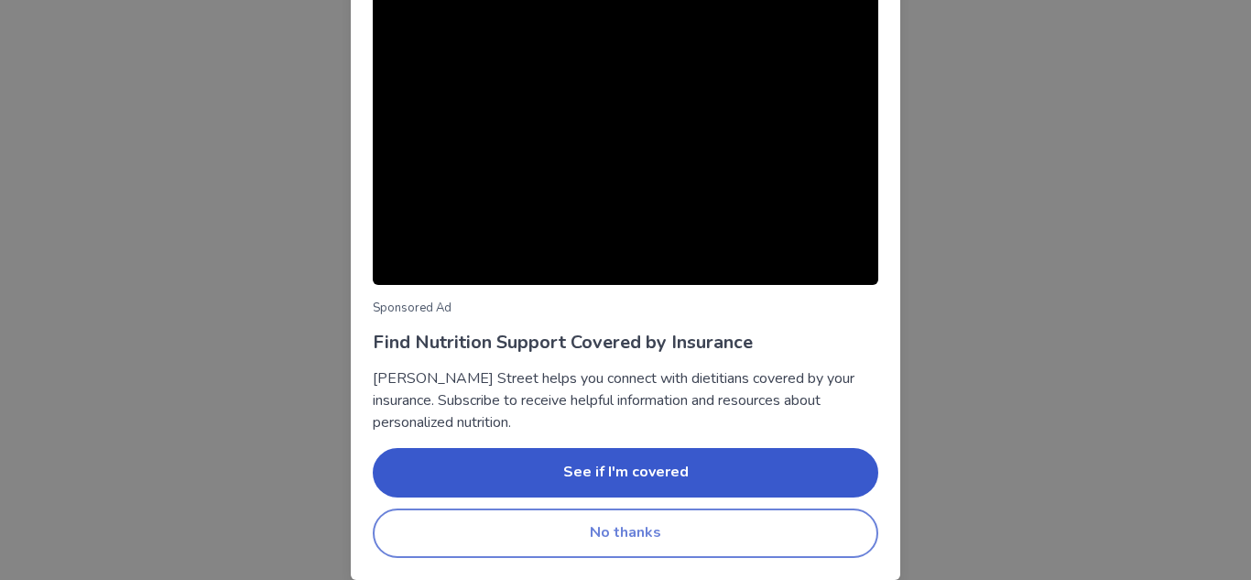
click at [721, 526] on button "No thanks" at bounding box center [626, 532] width 506 height 49
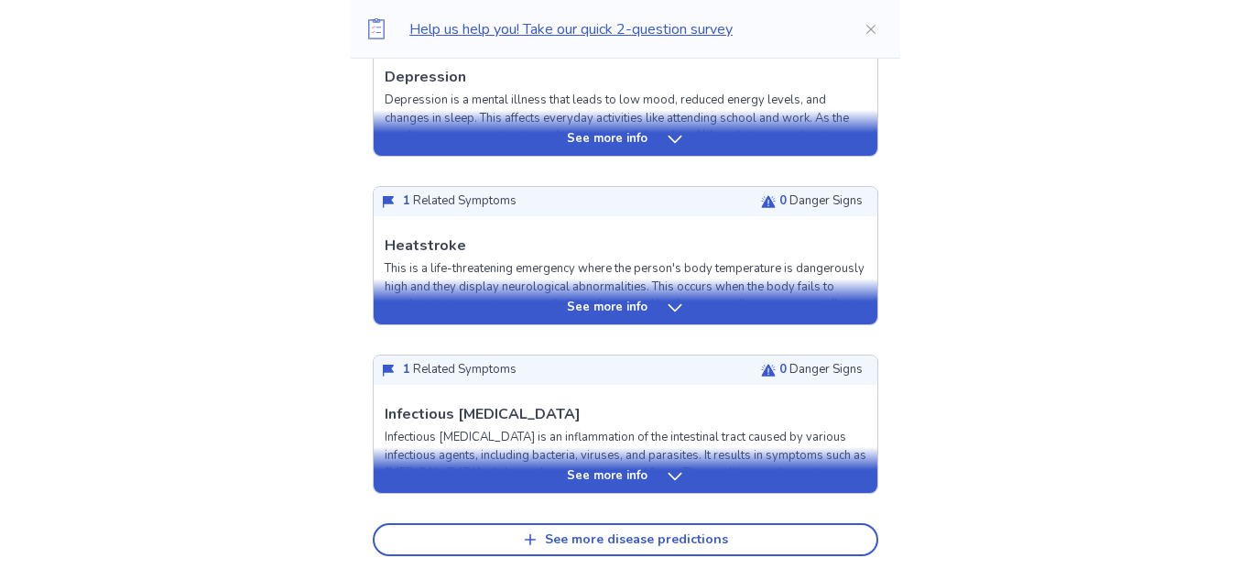
scroll to position [734, 0]
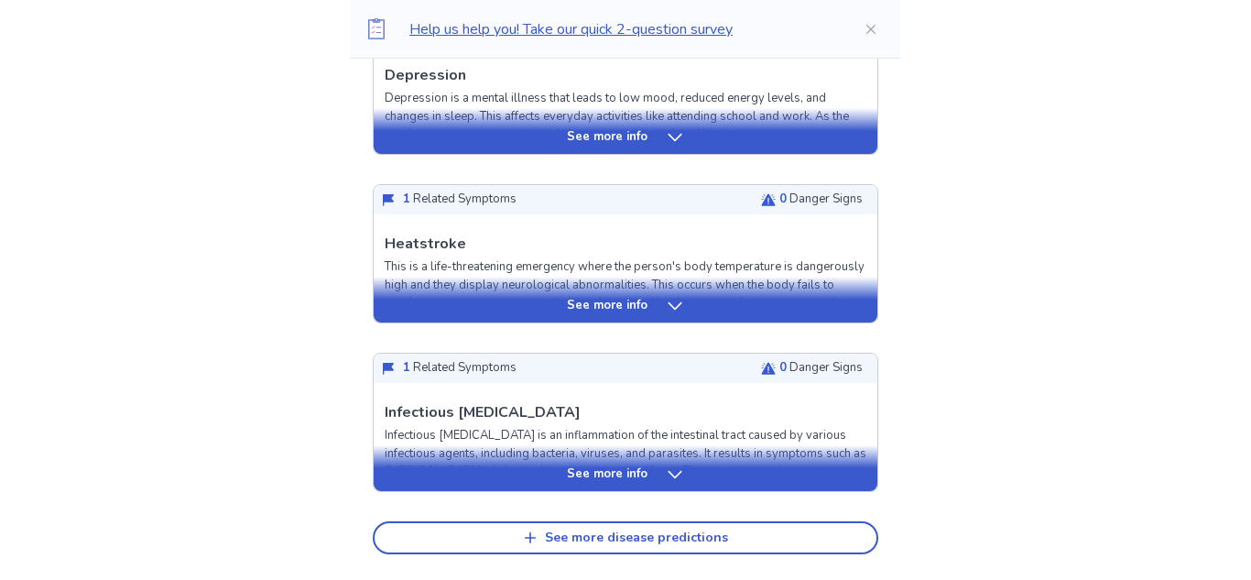
click at [668, 471] on icon at bounding box center [675, 474] width 18 height 18
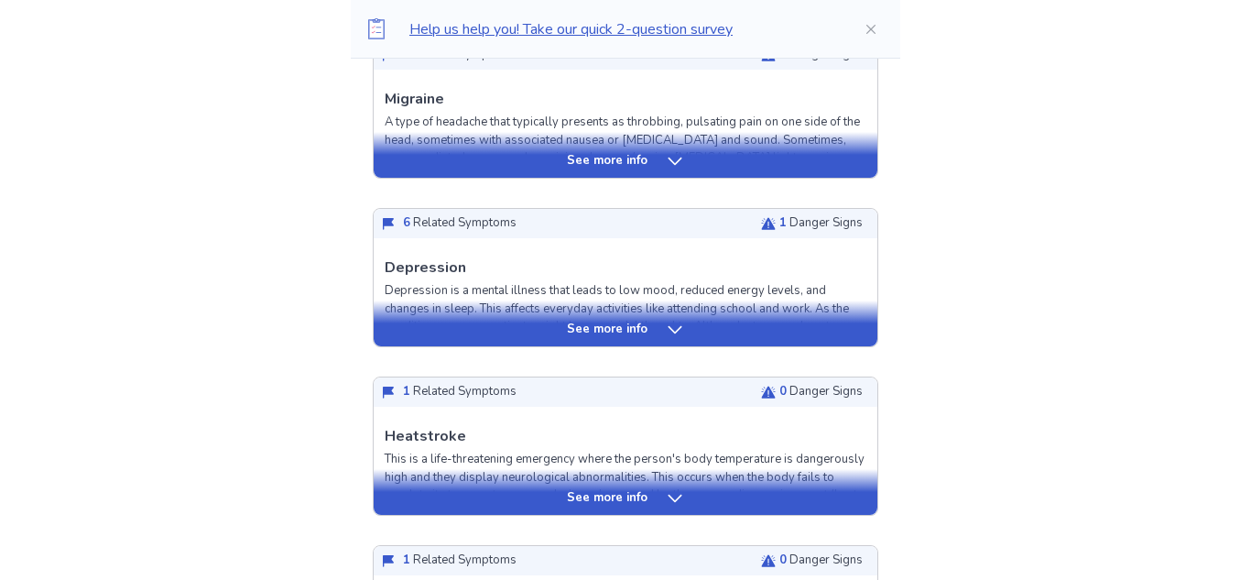
scroll to position [0, 0]
